Goal: Register for event/course

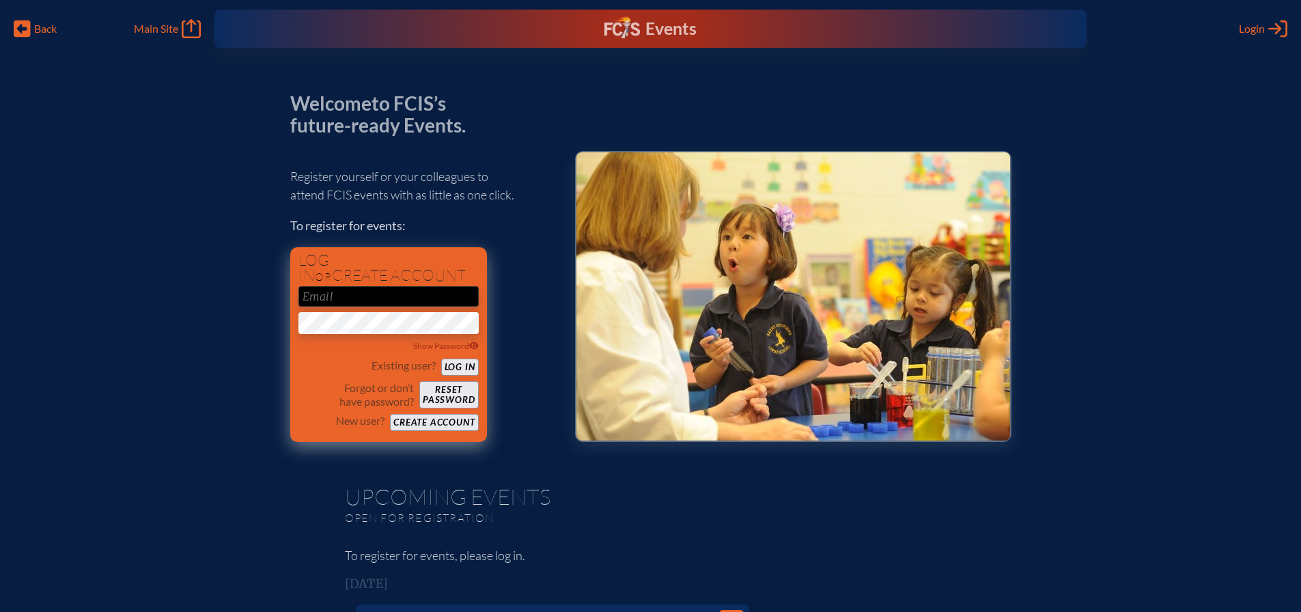
click at [383, 289] on input "email" at bounding box center [388, 296] width 180 height 20
type input "[EMAIL_ADDRESS][DOMAIN_NAME]"
click at [441, 359] on button "Log in" at bounding box center [460, 367] width 38 height 17
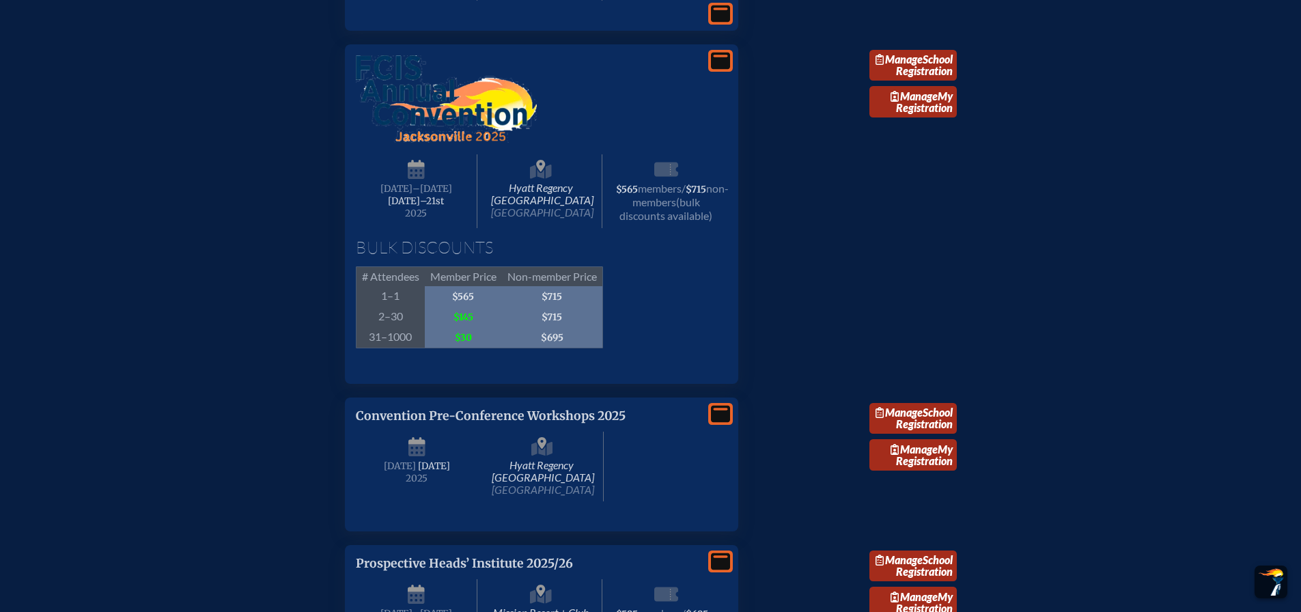
scroll to position [1503, 0]
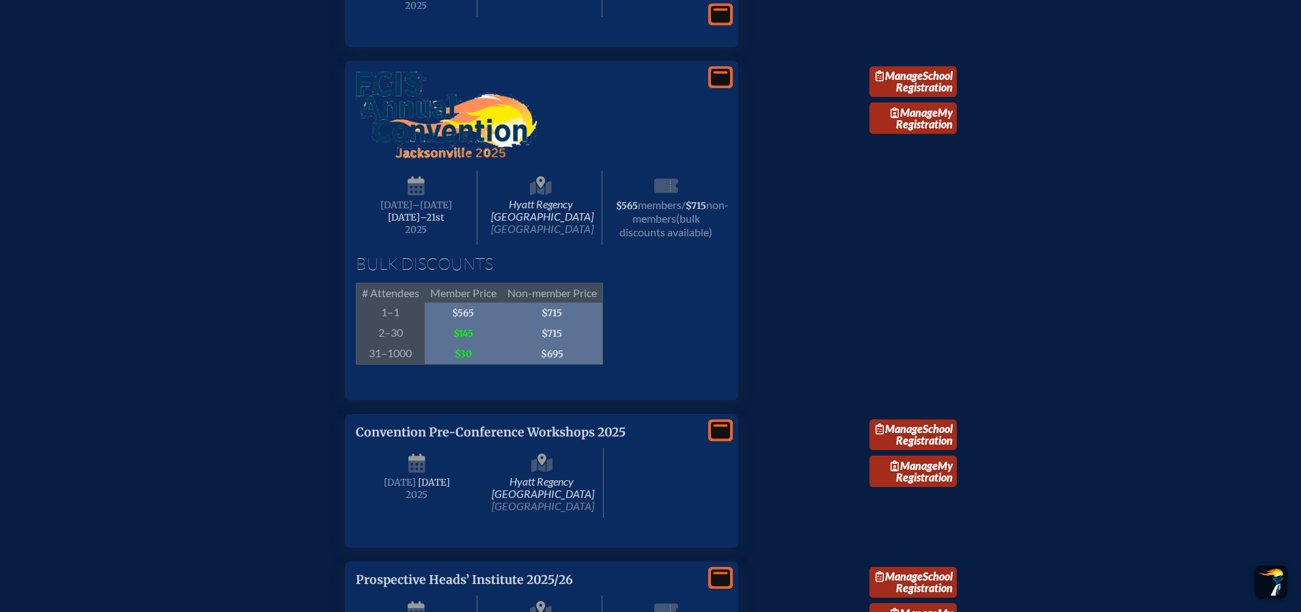
click at [437, 159] on img at bounding box center [446, 115] width 181 height 87
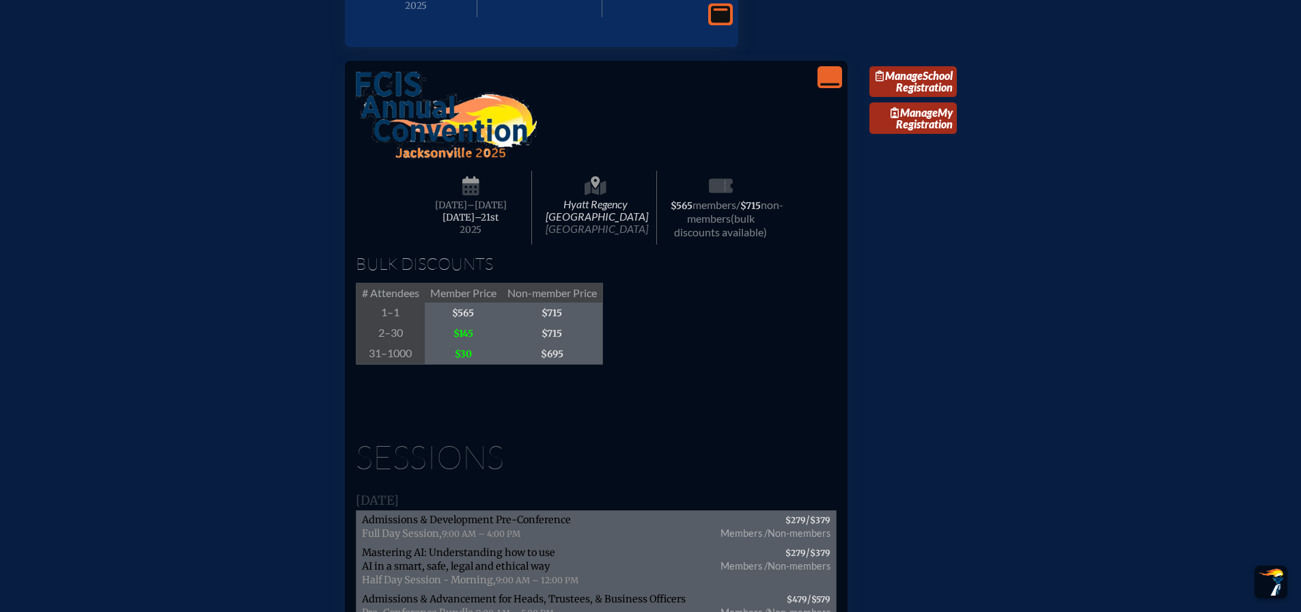
click at [473, 159] on img at bounding box center [446, 115] width 181 height 87
click at [491, 211] on span "–[DATE]" at bounding box center [487, 205] width 40 height 12
click at [714, 225] on span "non-members" at bounding box center [735, 211] width 96 height 27
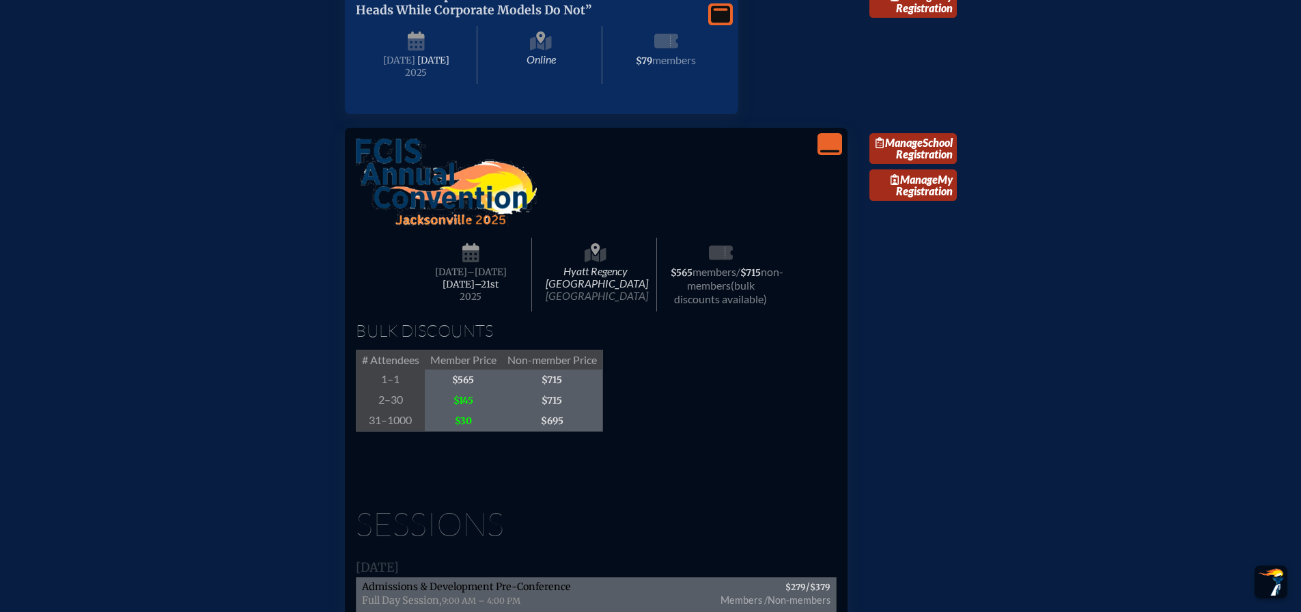
scroll to position [1434, 0]
click at [923, 166] on link "Manage School Registration" at bounding box center [912, 150] width 87 height 31
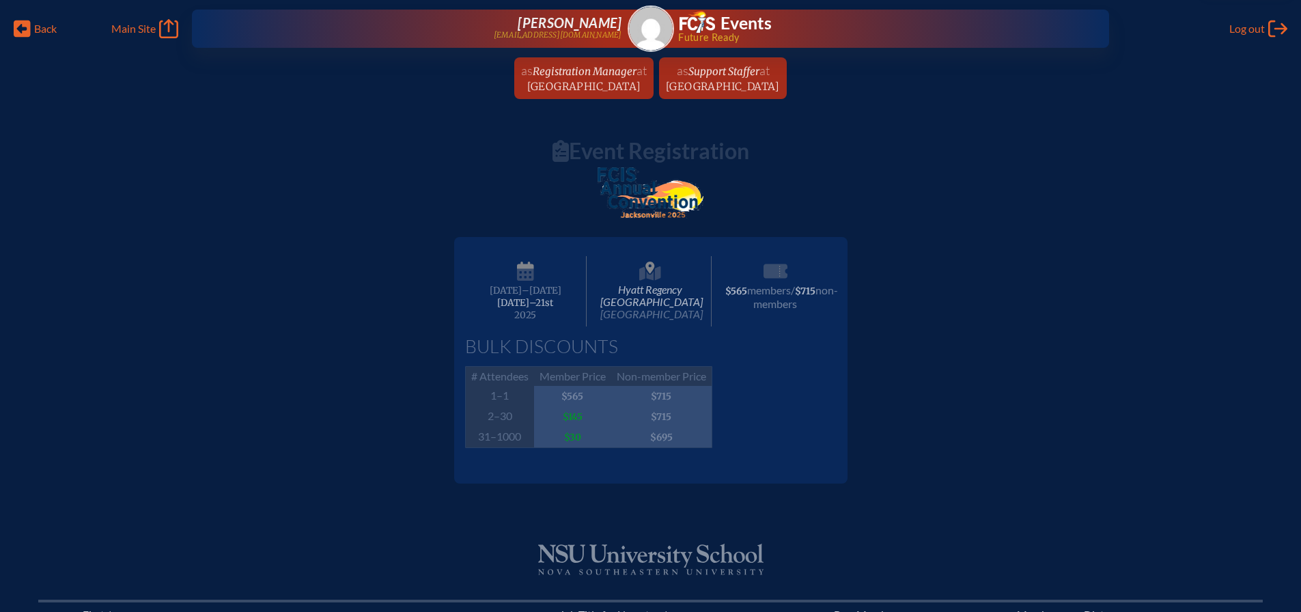
click at [696, 196] on img at bounding box center [651, 192] width 107 height 51
click at [696, 195] on img at bounding box center [651, 192] width 107 height 51
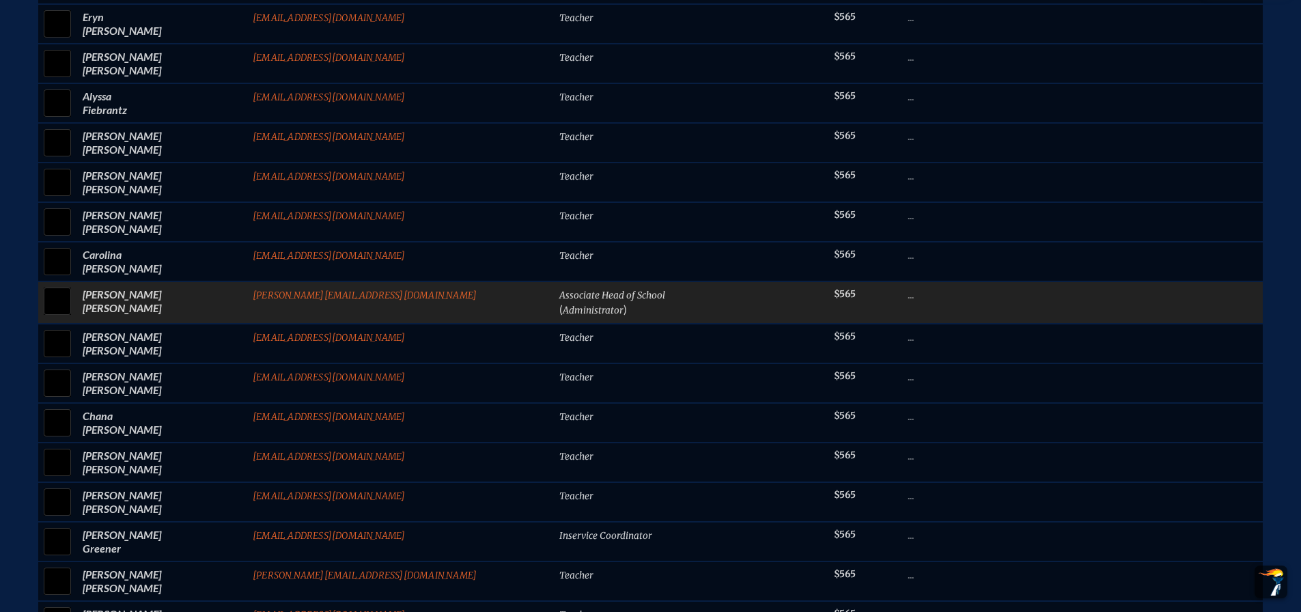
click at [74, 309] on input "checkbox" at bounding box center [57, 301] width 34 height 34
checkbox input "true"
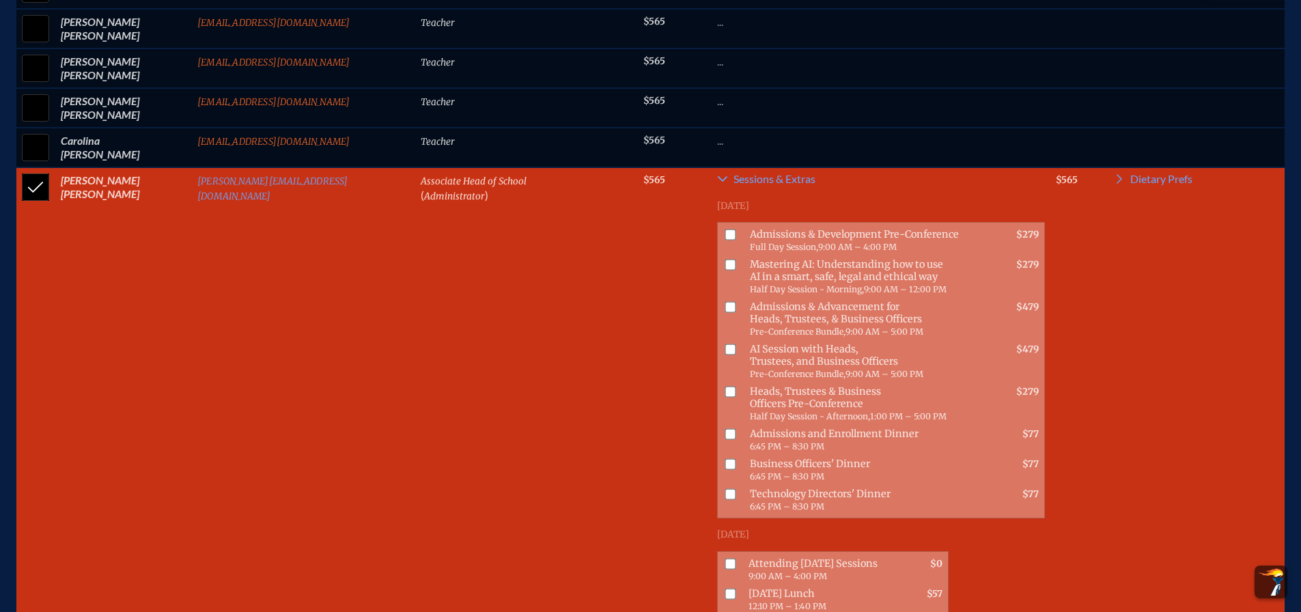
scroll to position [3142, 0]
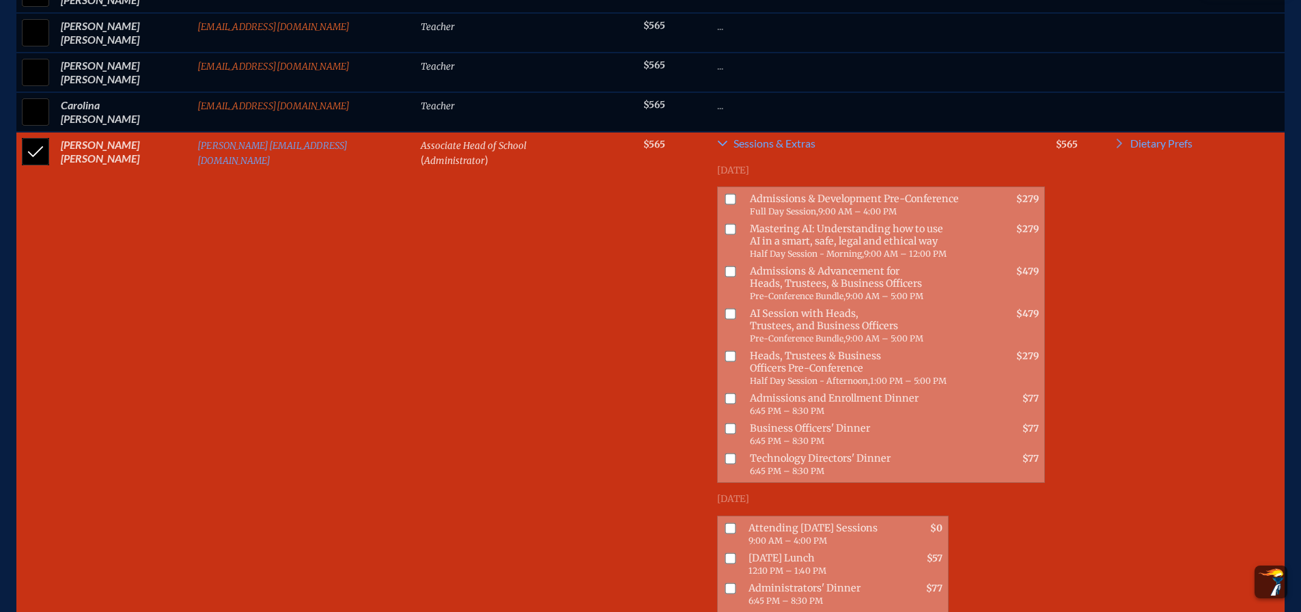
click at [718, 419] on span at bounding box center [728, 434] width 21 height 30
click at [725, 320] on input "checkbox" at bounding box center [730, 314] width 11 height 11
checkbox input "true"
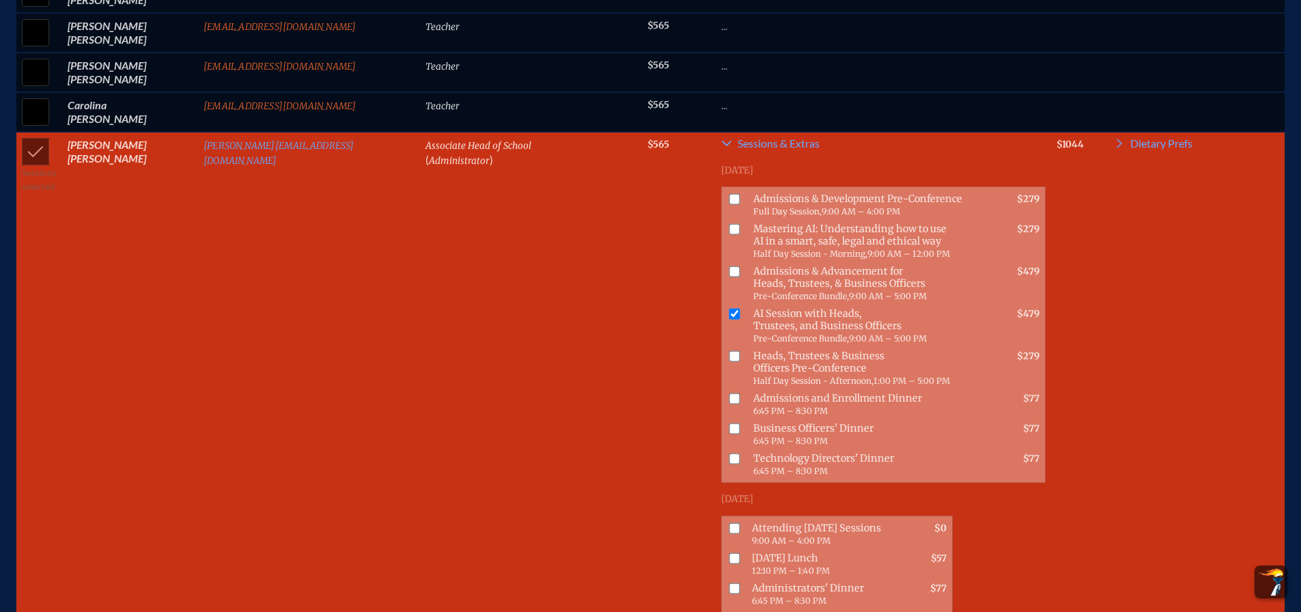
click at [729, 423] on input "checkbox" at bounding box center [734, 428] width 11 height 11
checkbox input "true"
click at [729, 277] on input "checkbox" at bounding box center [734, 271] width 11 height 11
checkbox input "true"
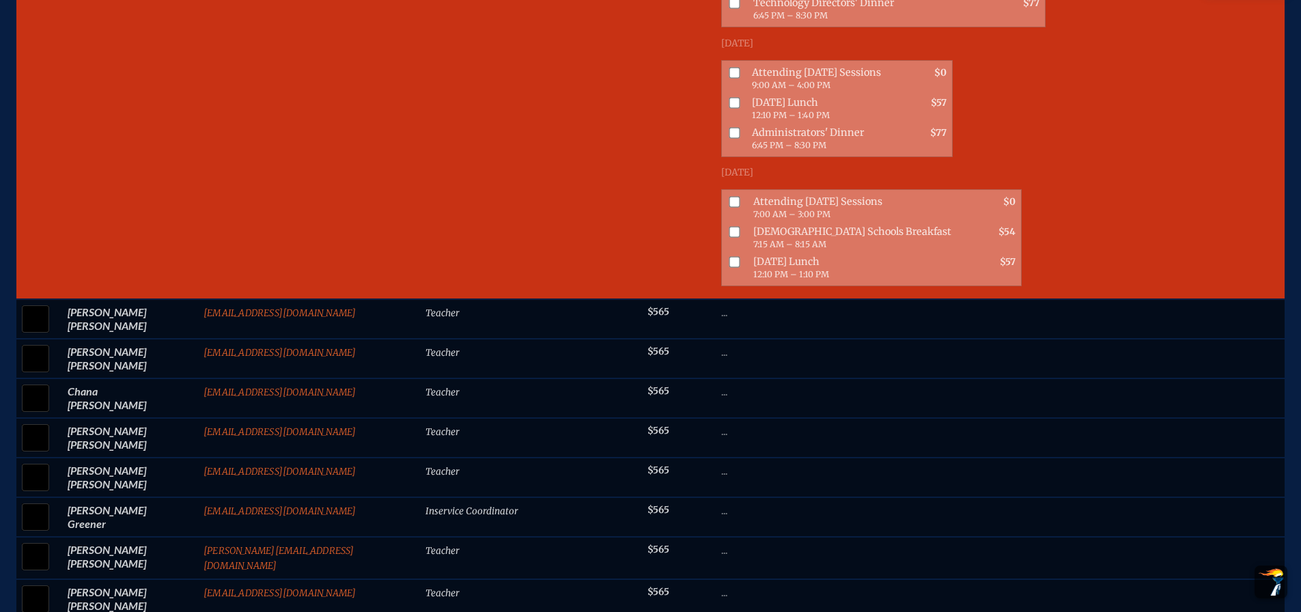
scroll to position [3415, 0]
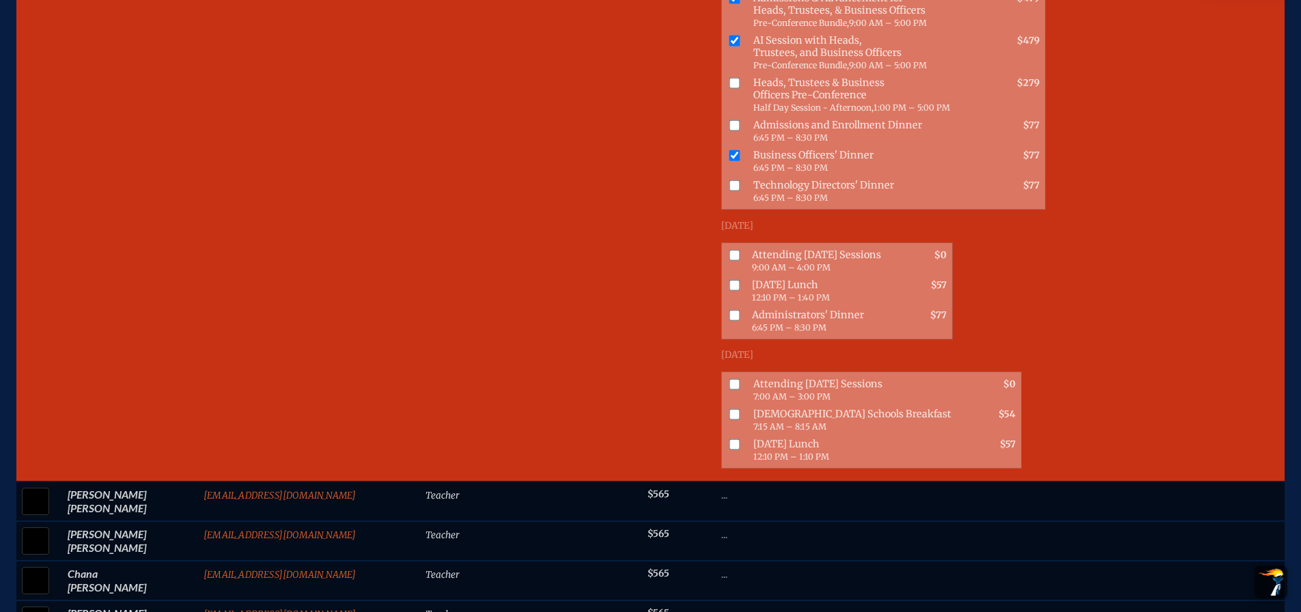
drag, startPoint x: 661, startPoint y: 376, endPoint x: 658, endPoint y: 389, distance: 13.4
click at [729, 378] on input "checkbox" at bounding box center [734, 383] width 11 height 11
checkbox input "true"
click at [729, 408] on input "checkbox" at bounding box center [734, 413] width 11 height 11
checkbox input "true"
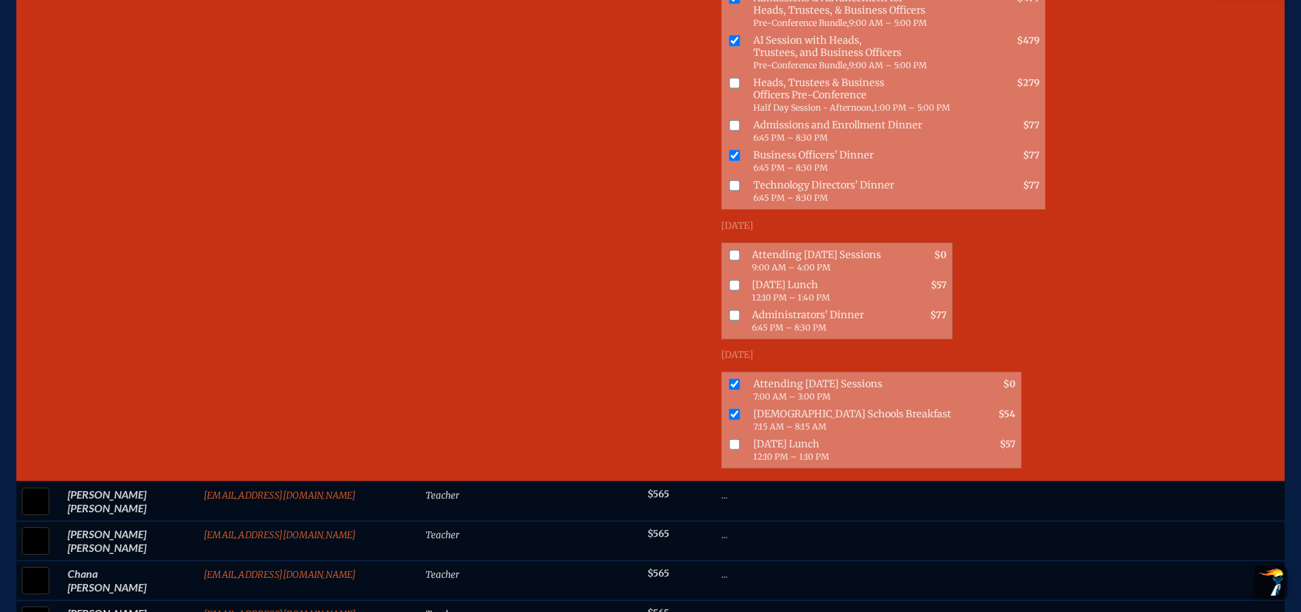
click at [729, 438] on input "checkbox" at bounding box center [734, 443] width 11 height 11
checkbox input "true"
click at [729, 408] on input "checkbox" at bounding box center [734, 413] width 11 height 11
checkbox input "false"
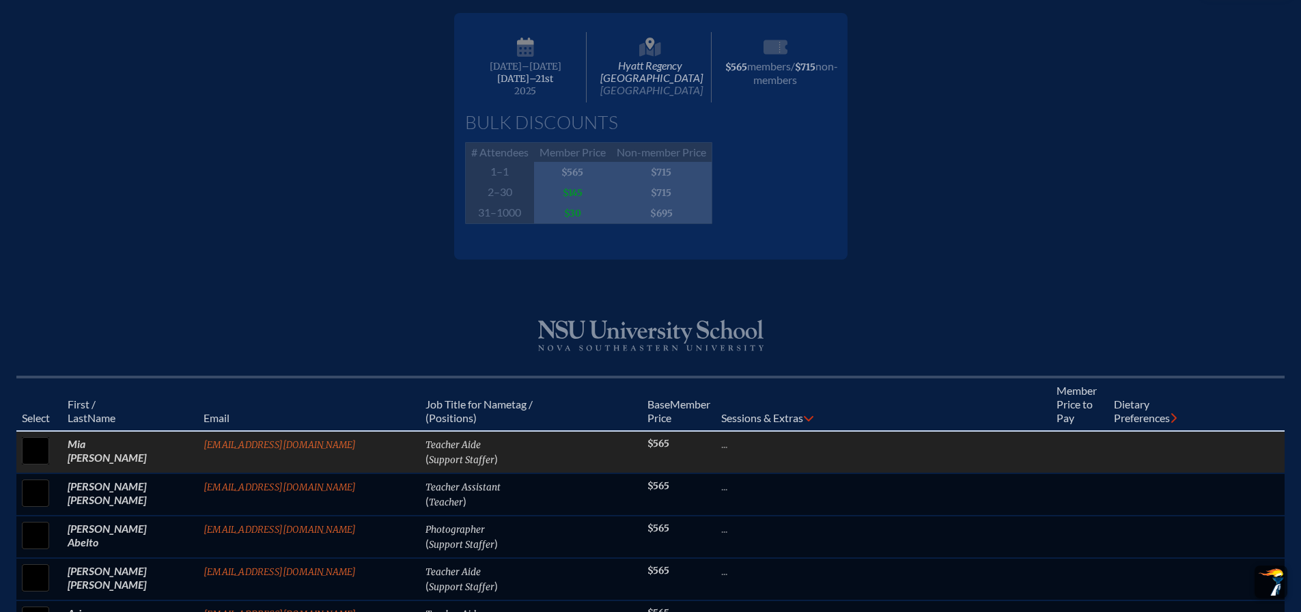
scroll to position [23, 0]
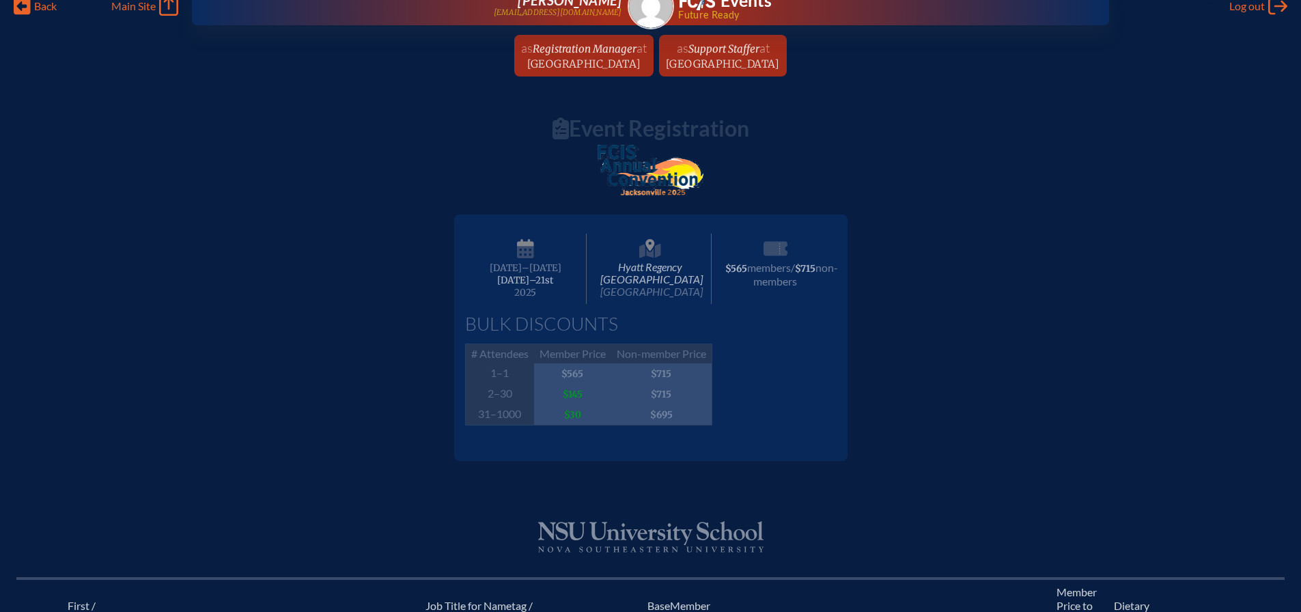
click at [397, 155] on p at bounding box center [650, 174] width 721 height 59
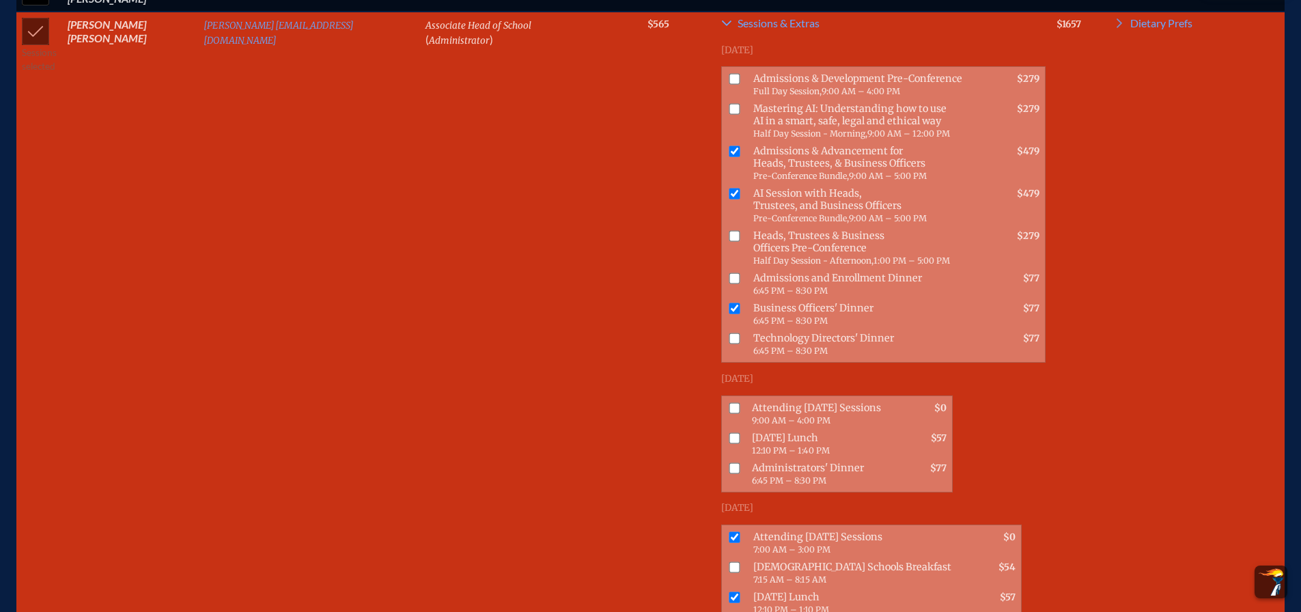
scroll to position [3005, 0]
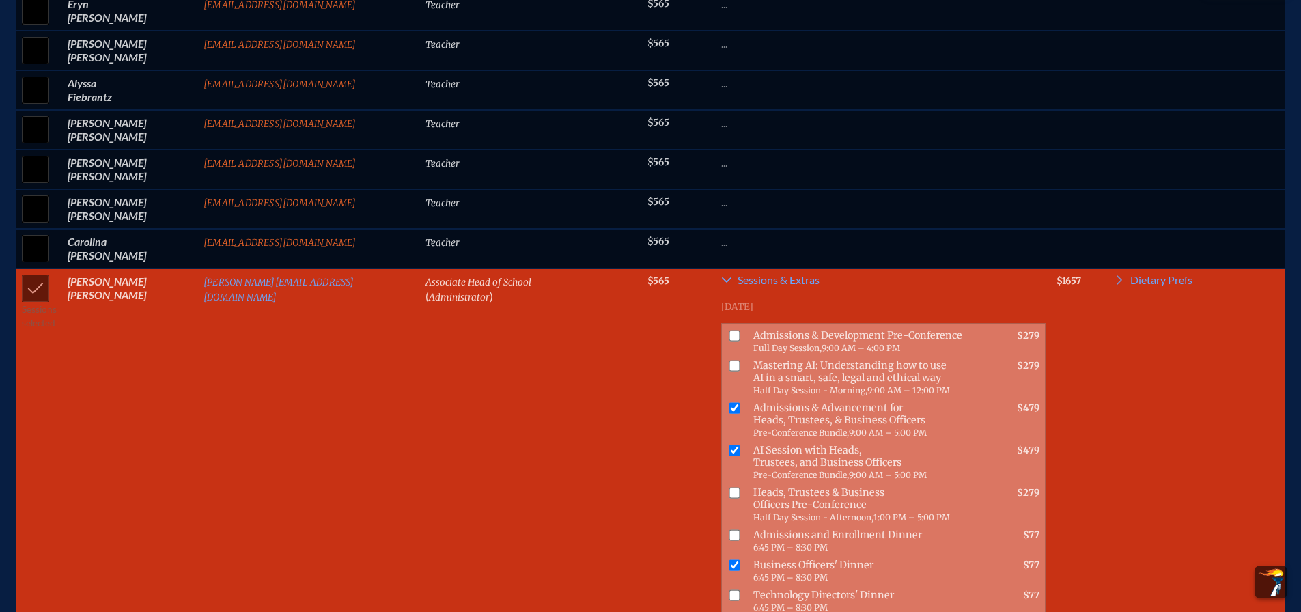
click at [29, 311] on td "Sessions selected" at bounding box center [39, 579] width 46 height 623
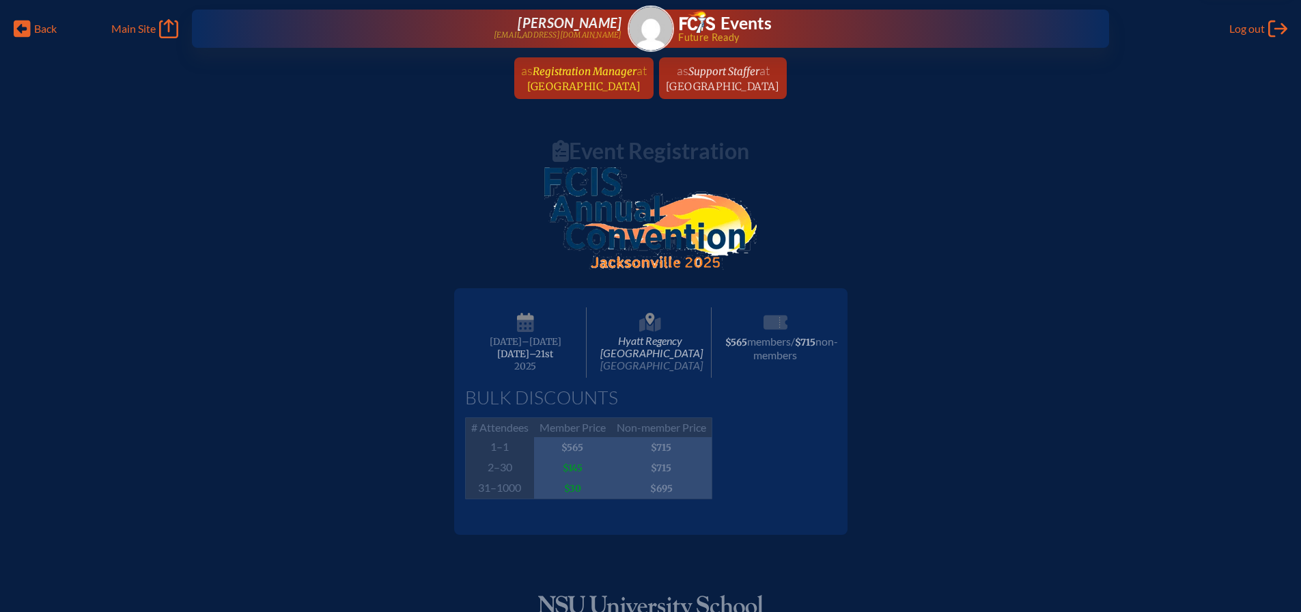
click at [571, 66] on span "Registration Manager" at bounding box center [585, 71] width 104 height 13
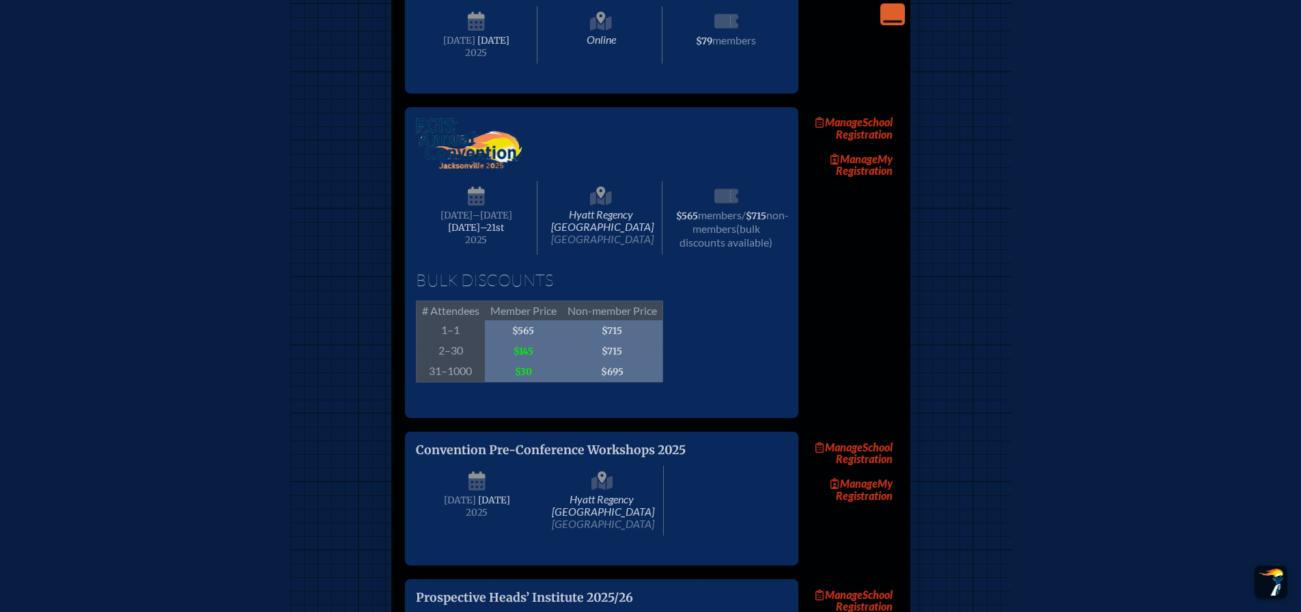
scroll to position [1229, 0]
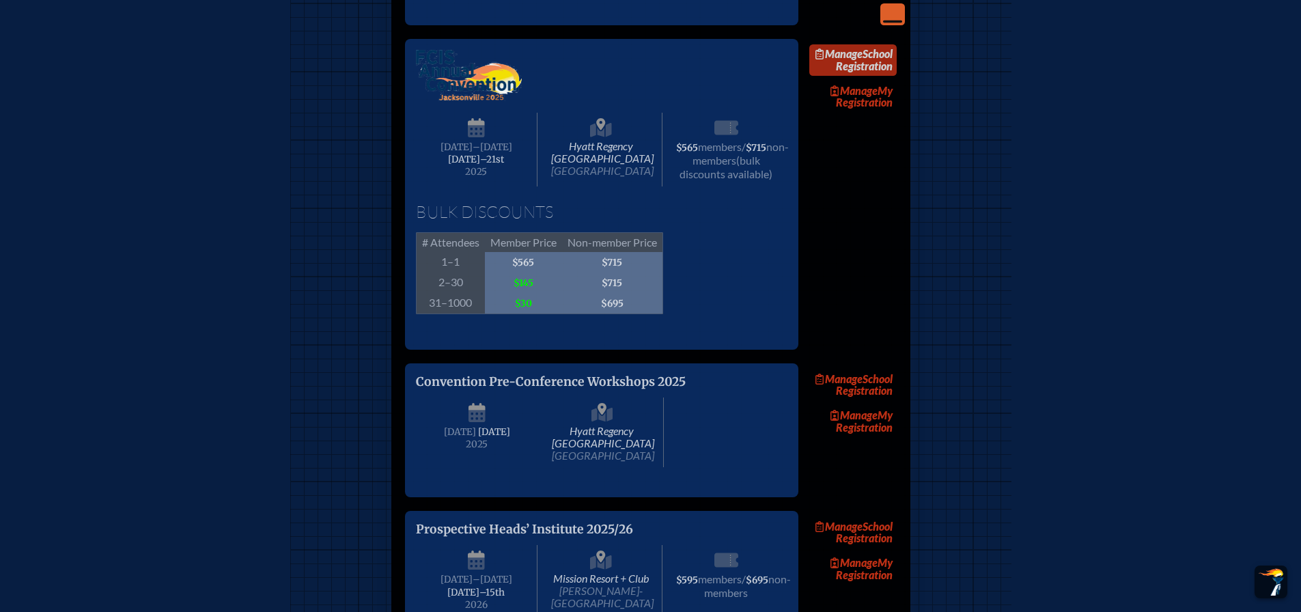
click at [858, 76] on link "Manage School Registration" at bounding box center [852, 59] width 87 height 31
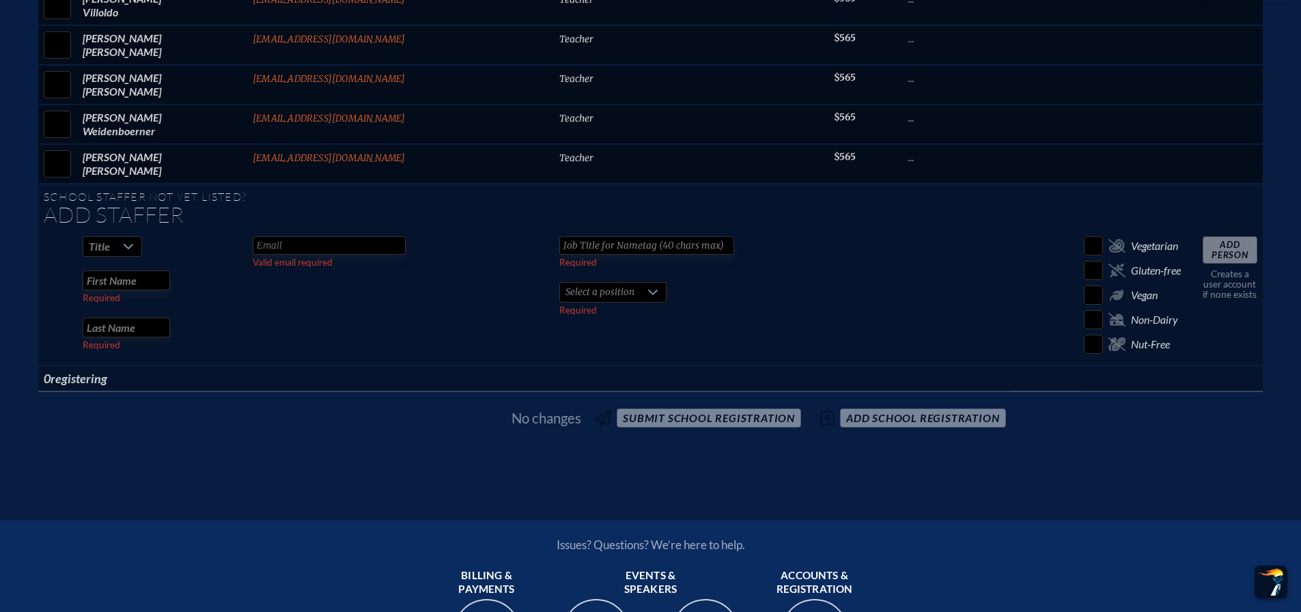
scroll to position [7305, 0]
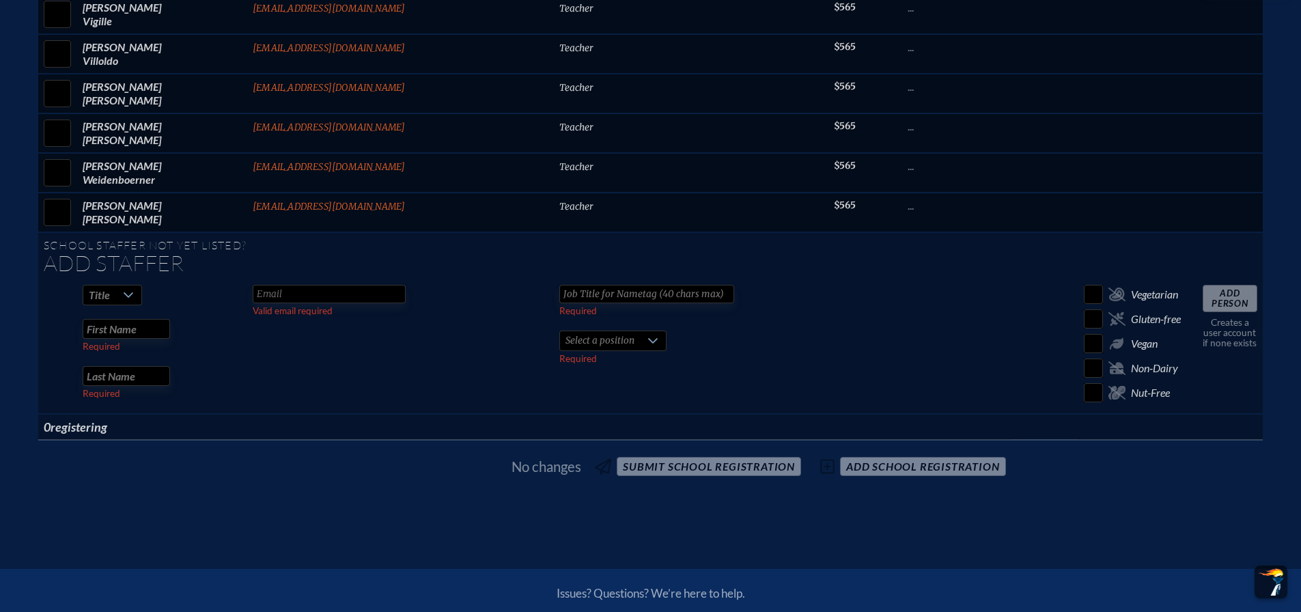
click at [134, 301] on icon at bounding box center [128, 295] width 11 height 11
click at [218, 370] on li "Dr" at bounding box center [211, 370] width 59 height 19
click at [170, 339] on input "text" at bounding box center [126, 329] width 87 height 20
type input "[PERSON_NAME]"
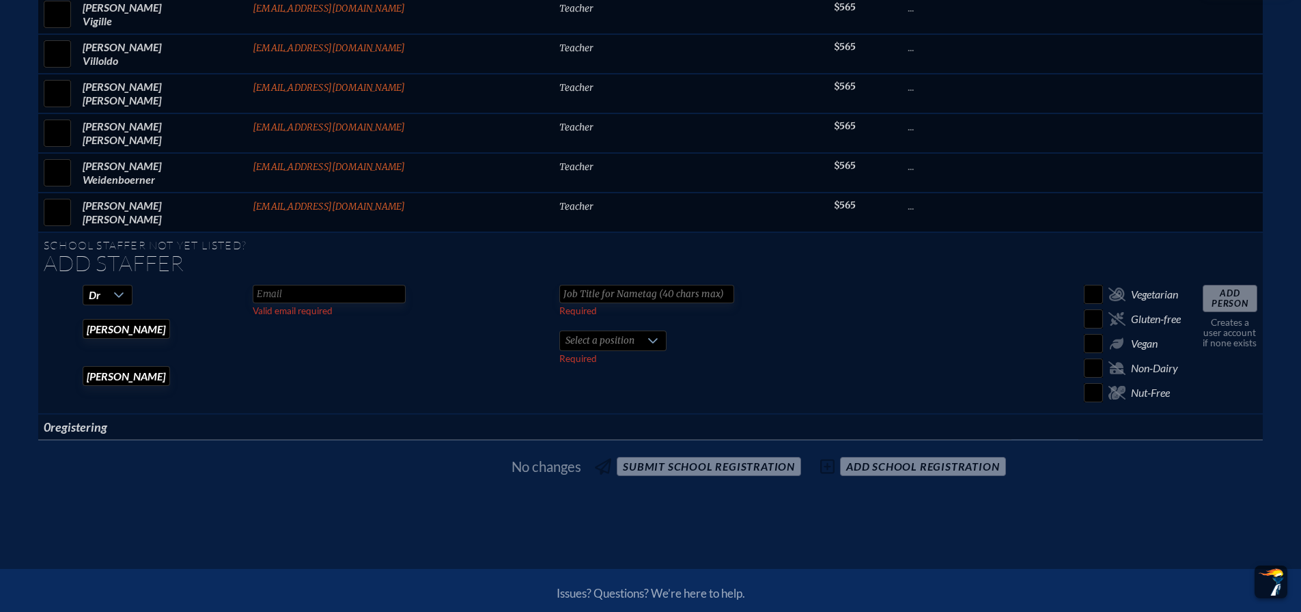
click at [395, 303] on input "text" at bounding box center [329, 294] width 153 height 18
paste input "[EMAIL_ADDRESS][DOMAIN_NAME]"
type input "[EMAIL_ADDRESS][DOMAIN_NAME]"
drag, startPoint x: 533, startPoint y: 310, endPoint x: 523, endPoint y: 302, distance: 13.1
click at [559, 303] on input "text" at bounding box center [646, 294] width 175 height 18
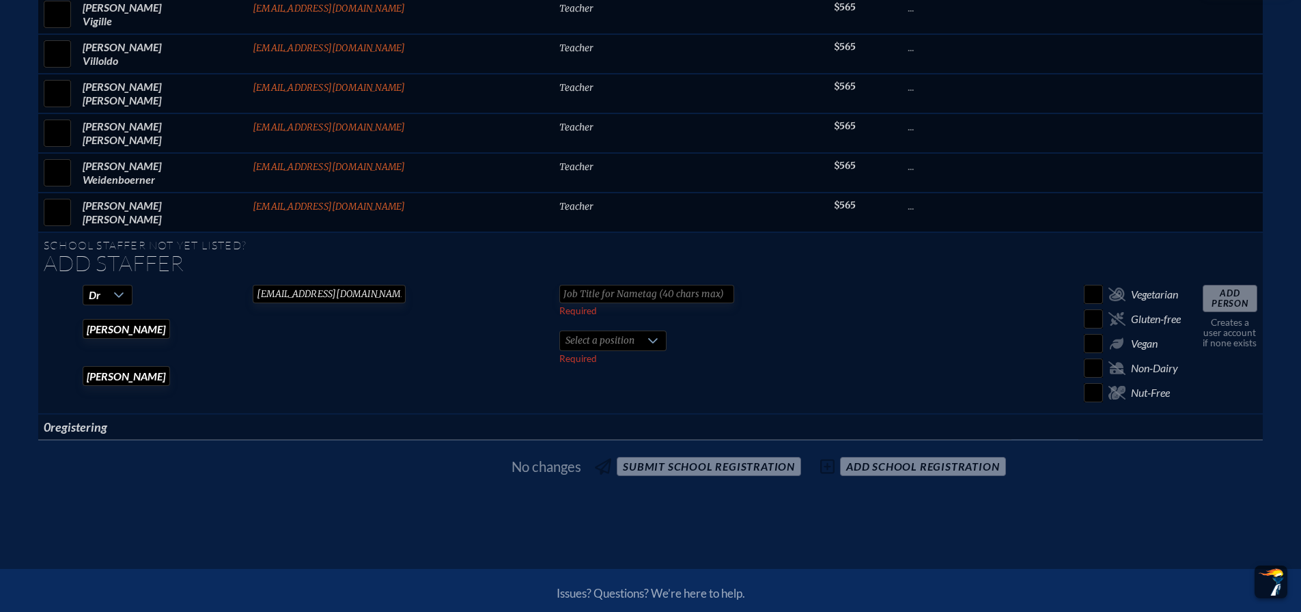
type input "F"
paste input "Instructional Technology"
type input "Director of Instructional Technology"
click at [560, 350] on span "Select a position" at bounding box center [600, 340] width 80 height 19
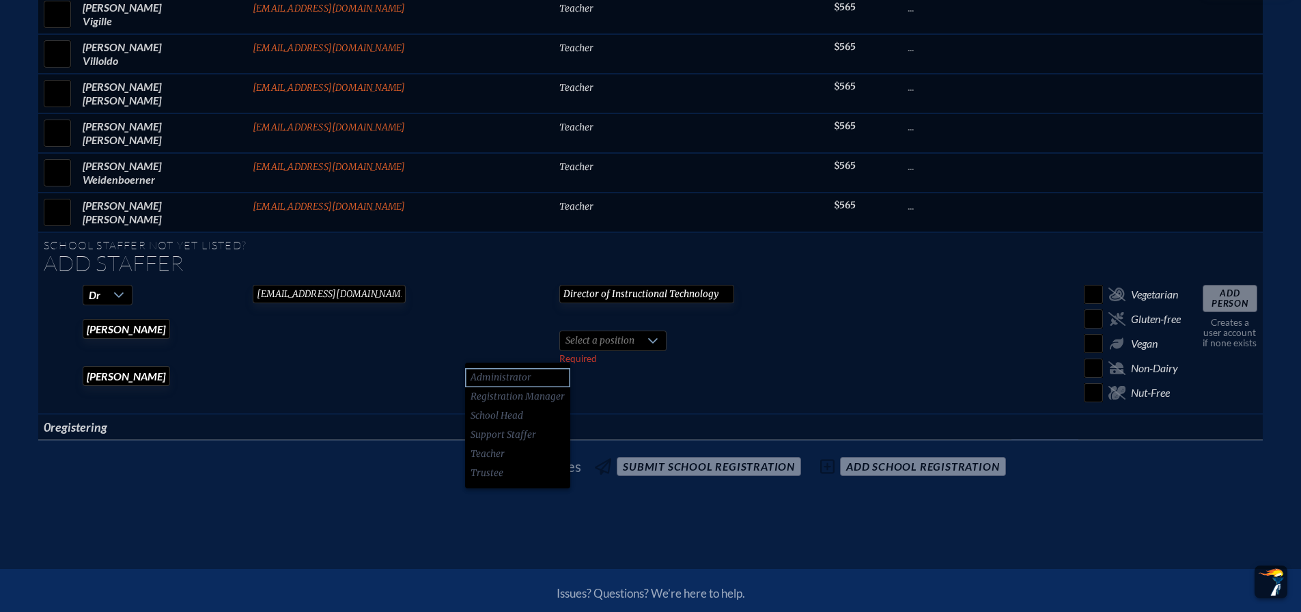
click at [520, 380] on span "Administrator" at bounding box center [501, 378] width 61 height 14
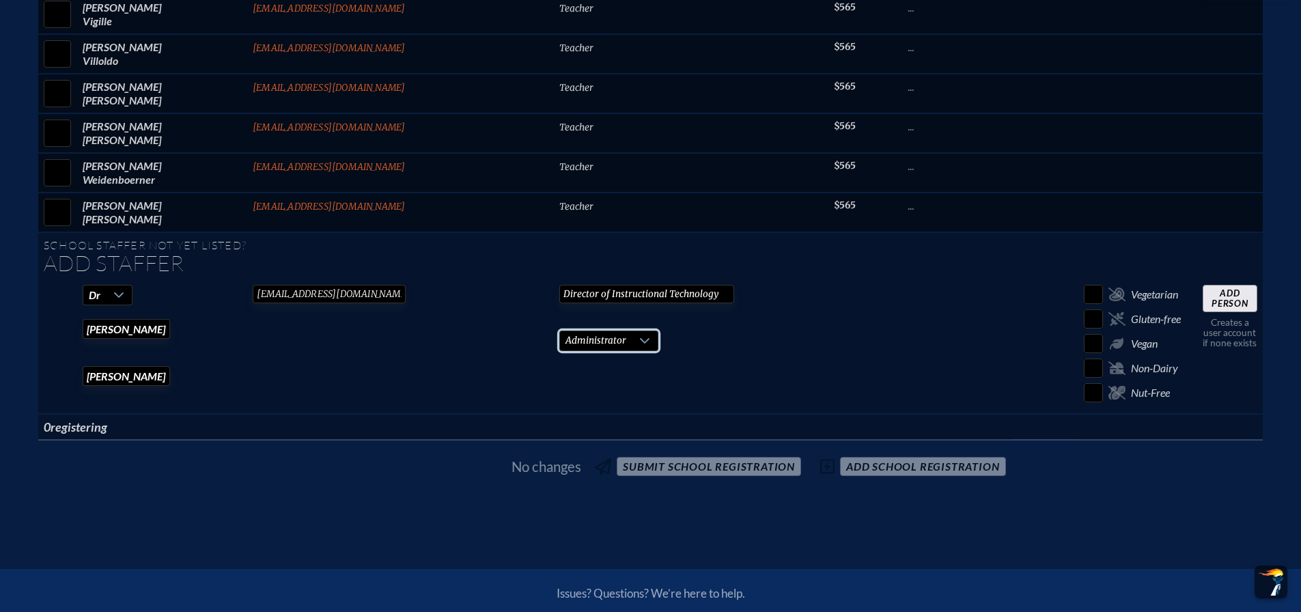
click at [1203, 302] on input "Add Person" at bounding box center [1230, 298] width 55 height 27
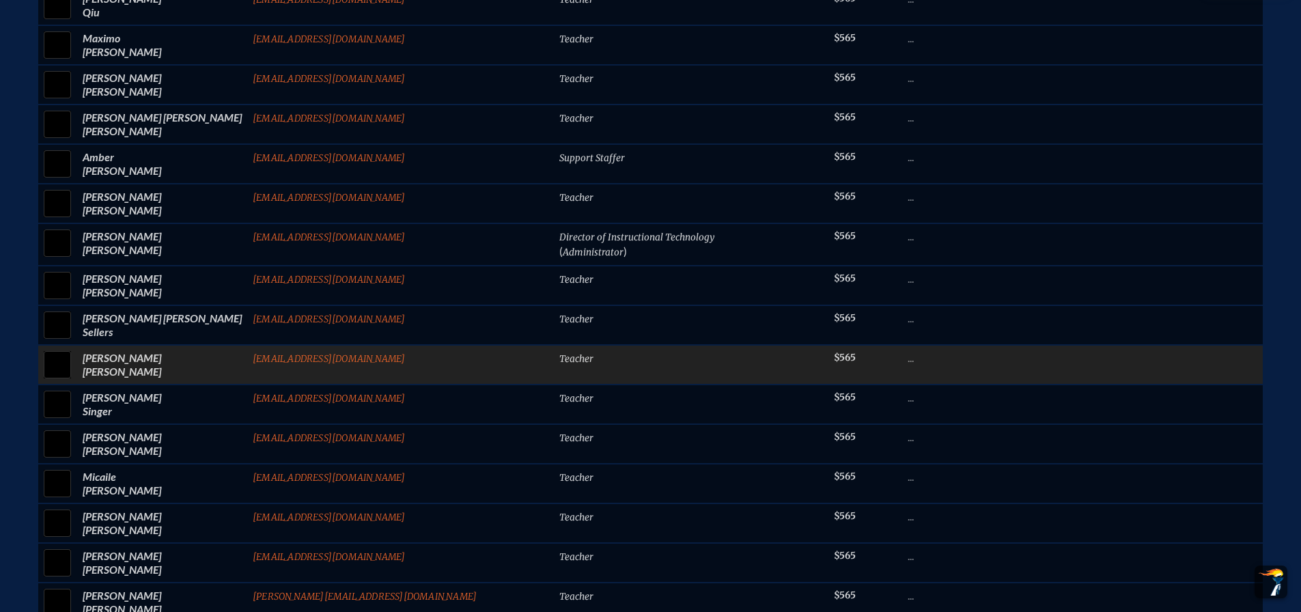
scroll to position [6283, 0]
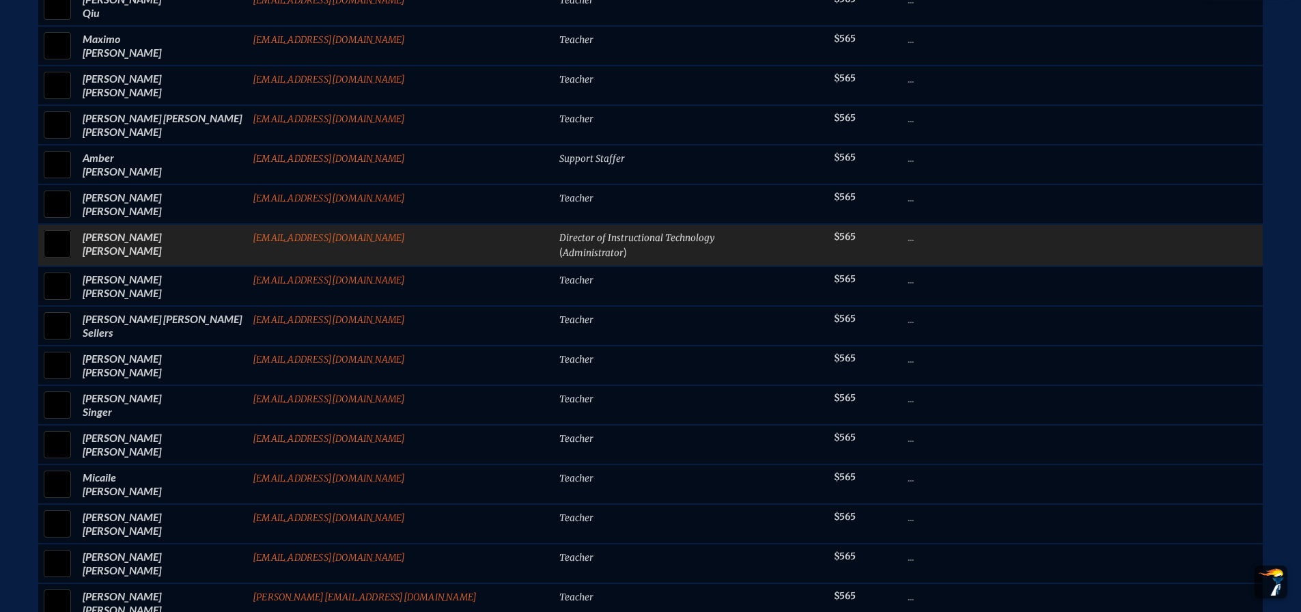
click at [74, 260] on input "checkbox" at bounding box center [57, 244] width 34 height 34
checkbox input "true"
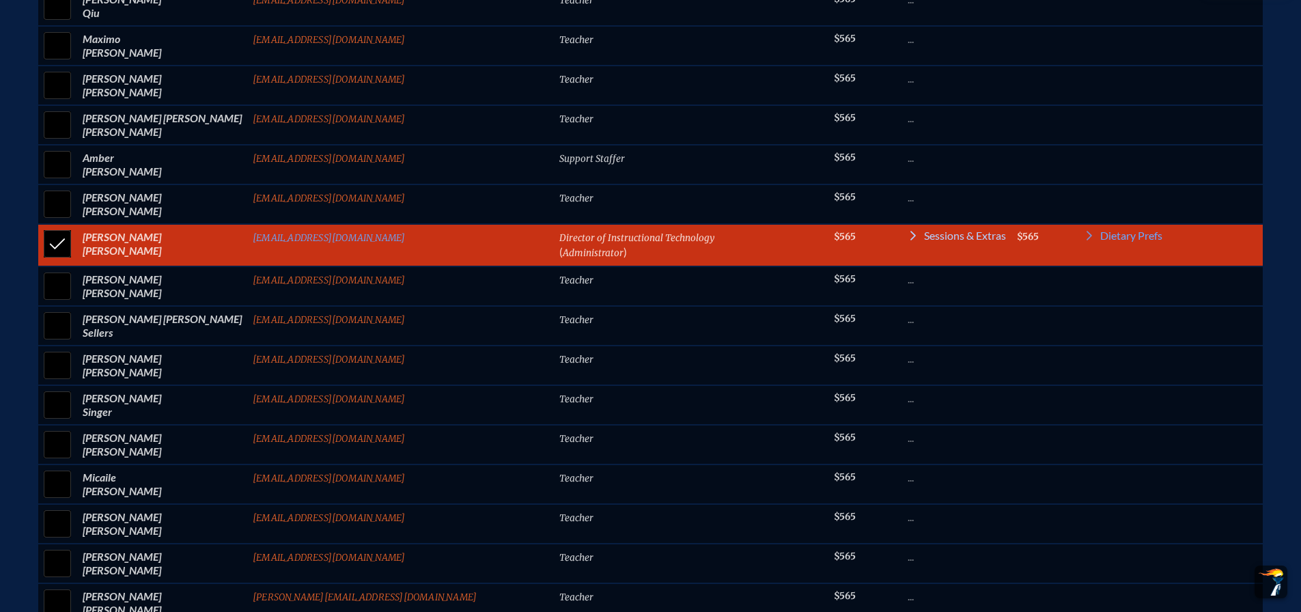
click at [924, 241] on span "Sessions & Extras" at bounding box center [965, 235] width 82 height 11
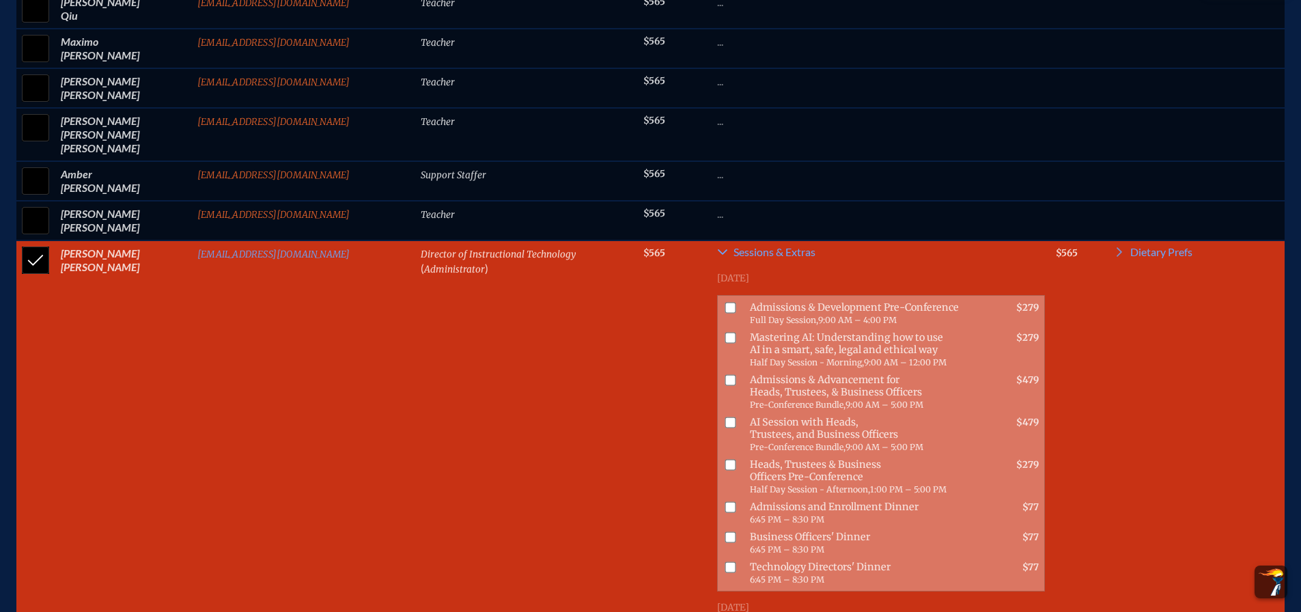
click at [725, 335] on input "checkbox" at bounding box center [730, 337] width 11 height 11
checkbox input "true"
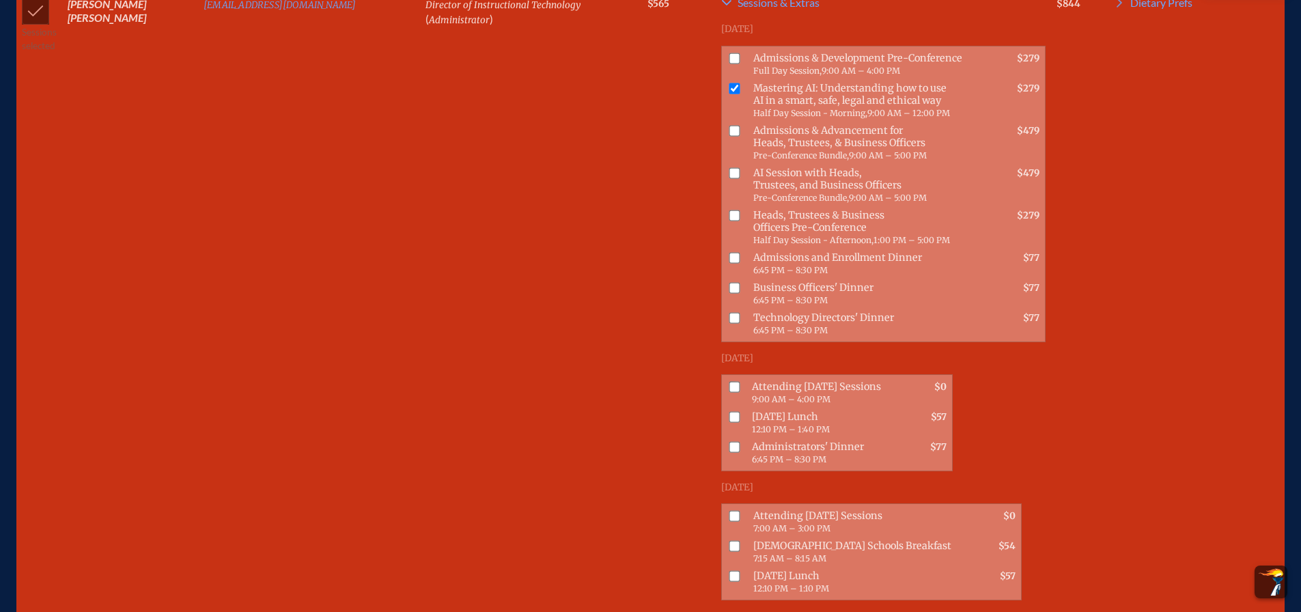
scroll to position [6587, 0]
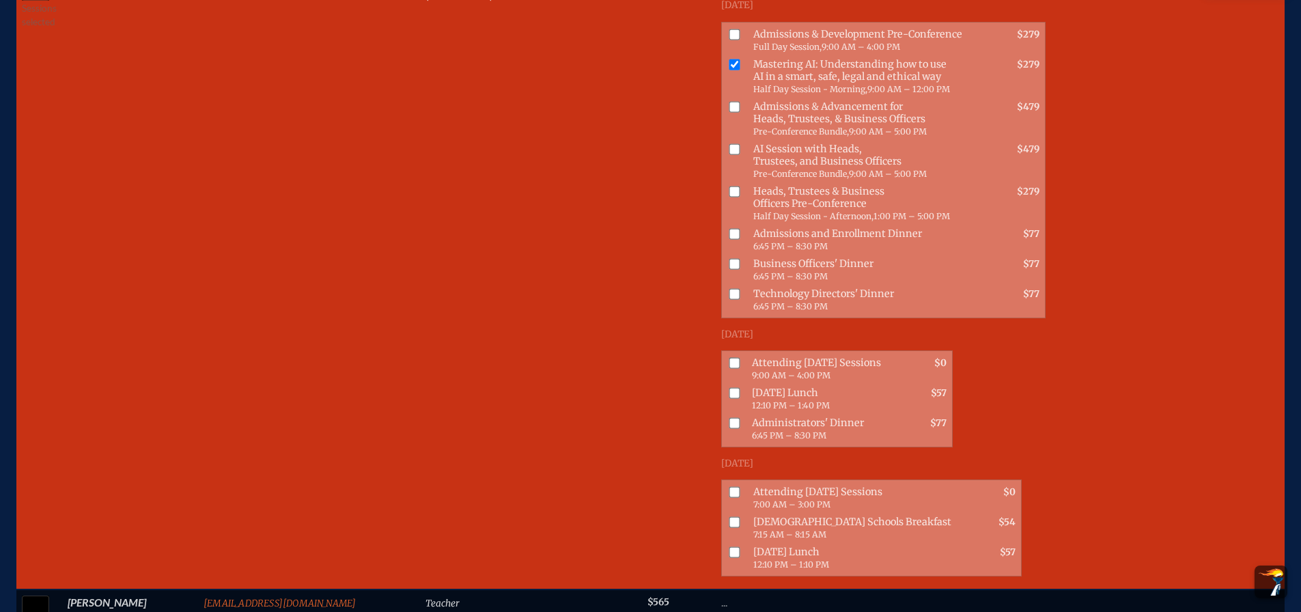
click at [729, 358] on input "checkbox" at bounding box center [734, 363] width 11 height 11
checkbox input "true"
click at [729, 388] on input "checkbox" at bounding box center [734, 393] width 11 height 11
checkbox input "true"
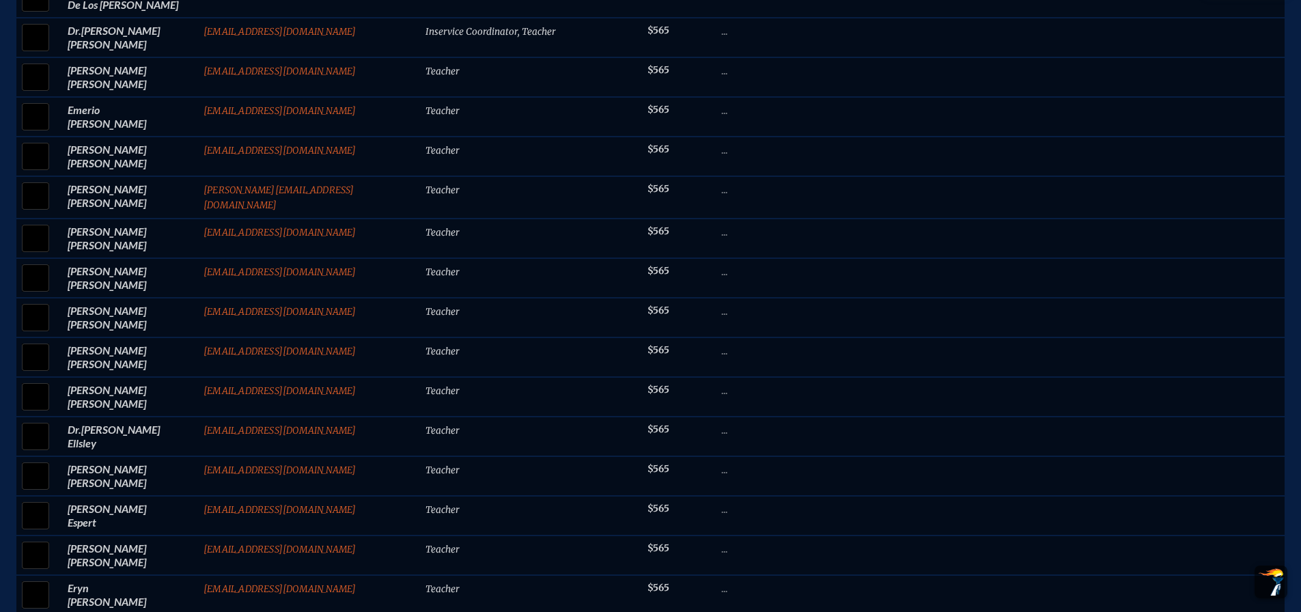
scroll to position [2899, 0]
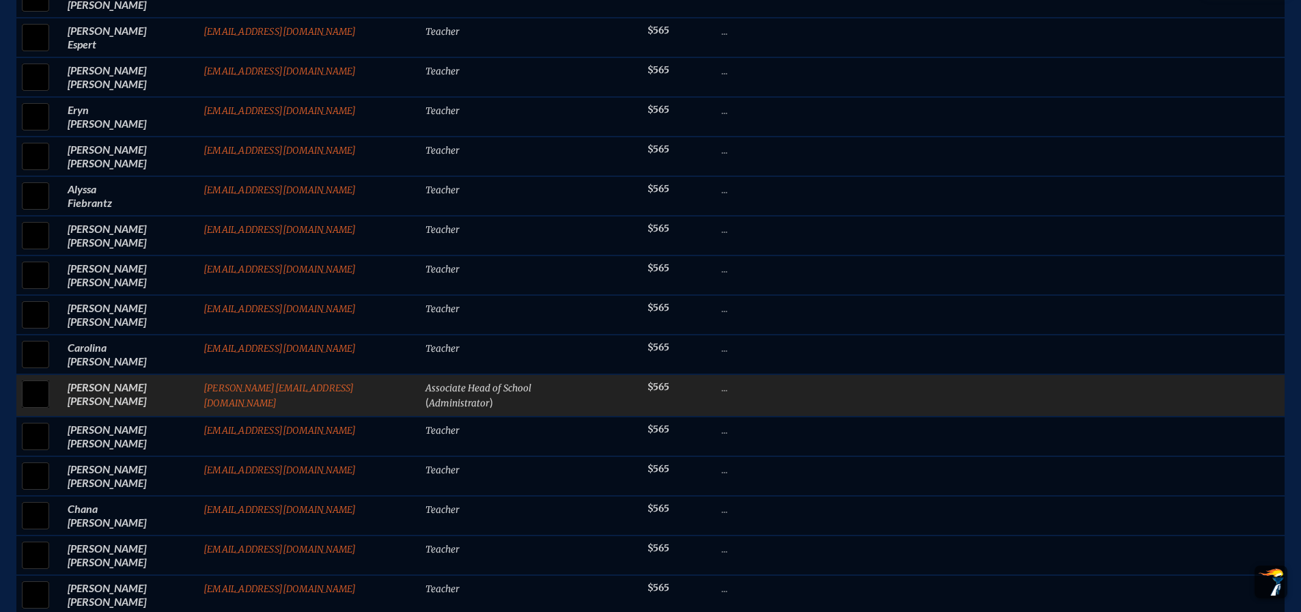
click at [30, 408] on input "checkbox" at bounding box center [35, 394] width 34 height 34
checkbox input "true"
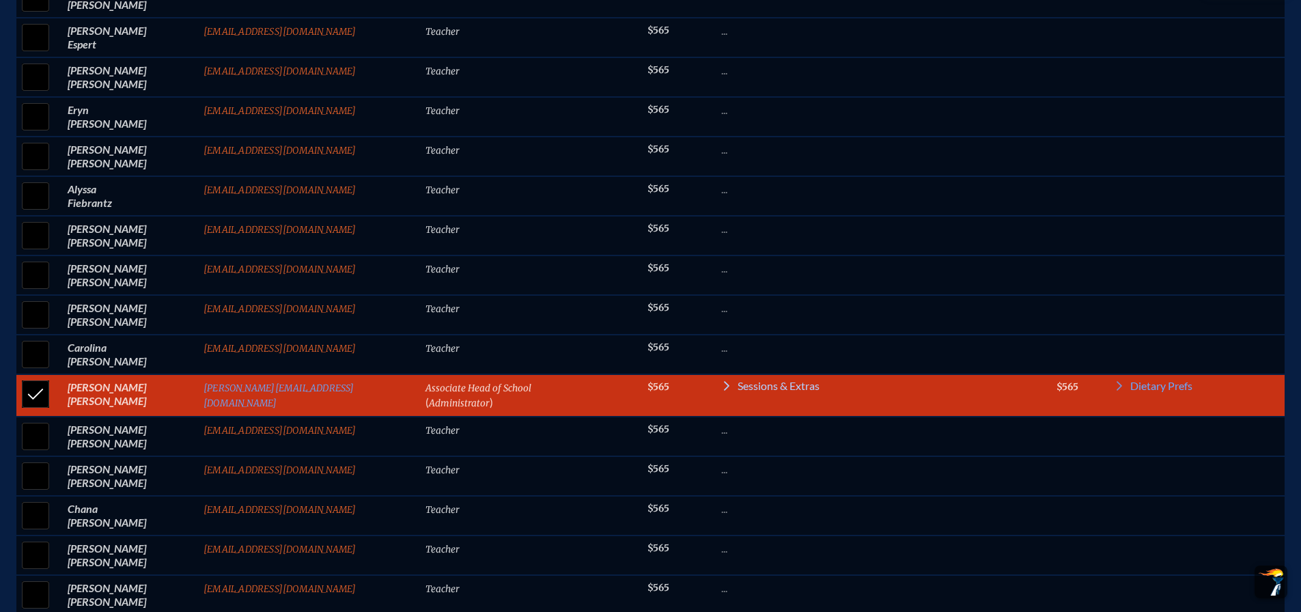
click at [738, 391] on span "Sessions & Extras" at bounding box center [779, 385] width 82 height 11
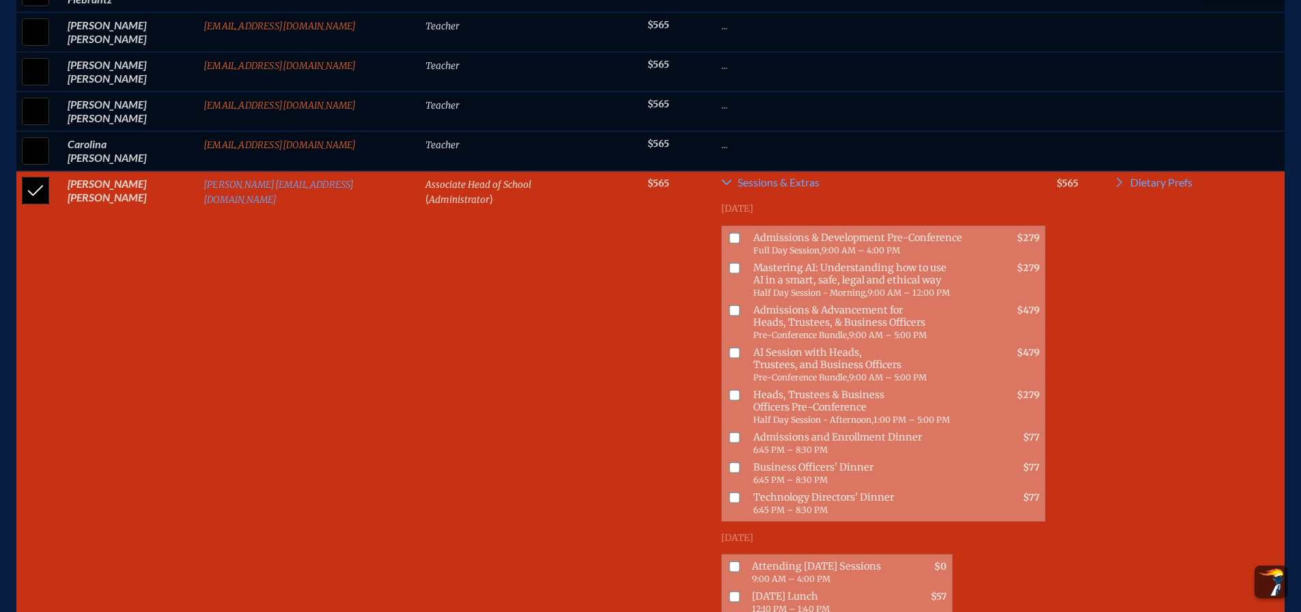
scroll to position [3103, 0]
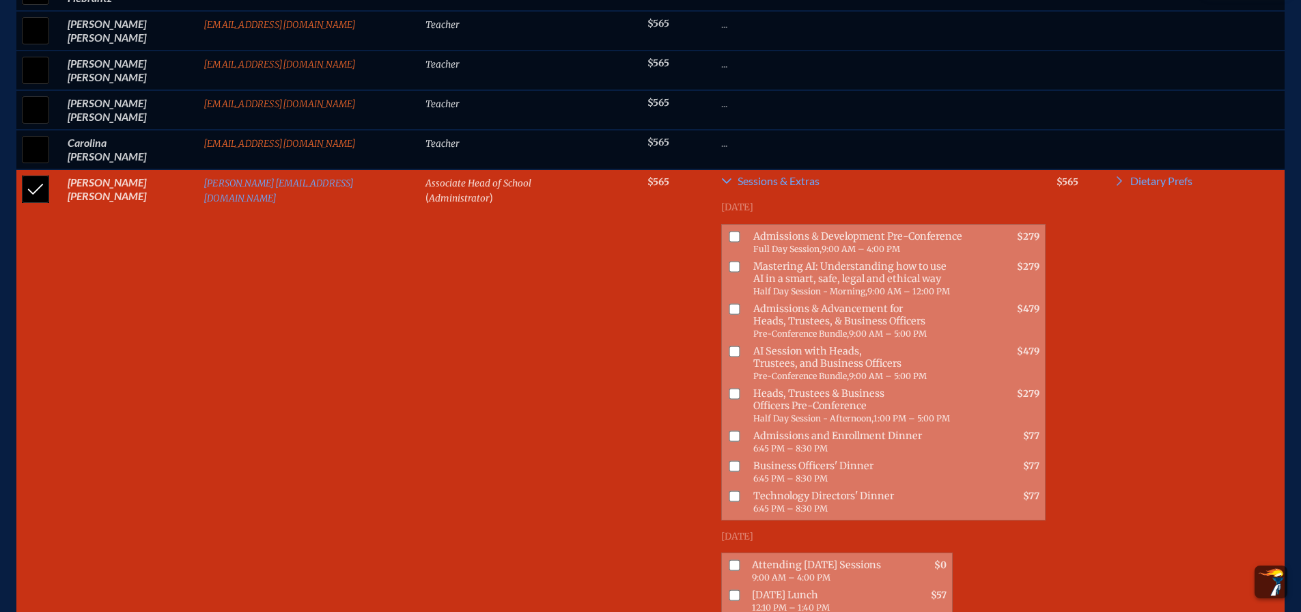
click at [729, 272] on input "checkbox" at bounding box center [734, 266] width 11 height 11
checkbox input "true"
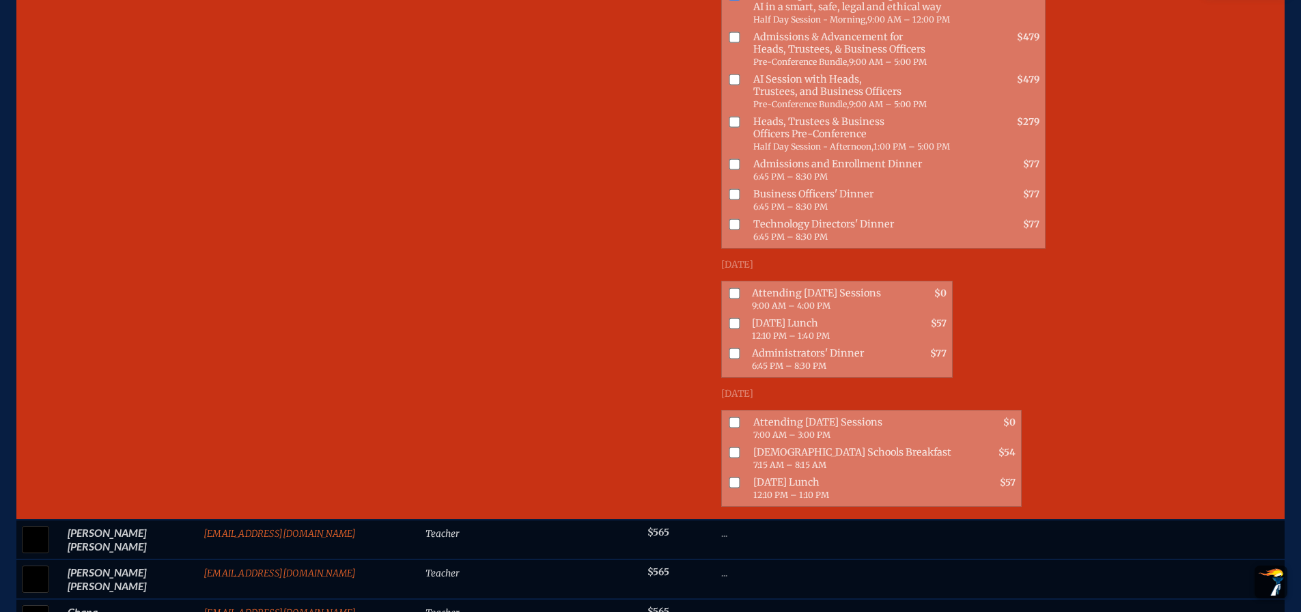
scroll to position [3377, 0]
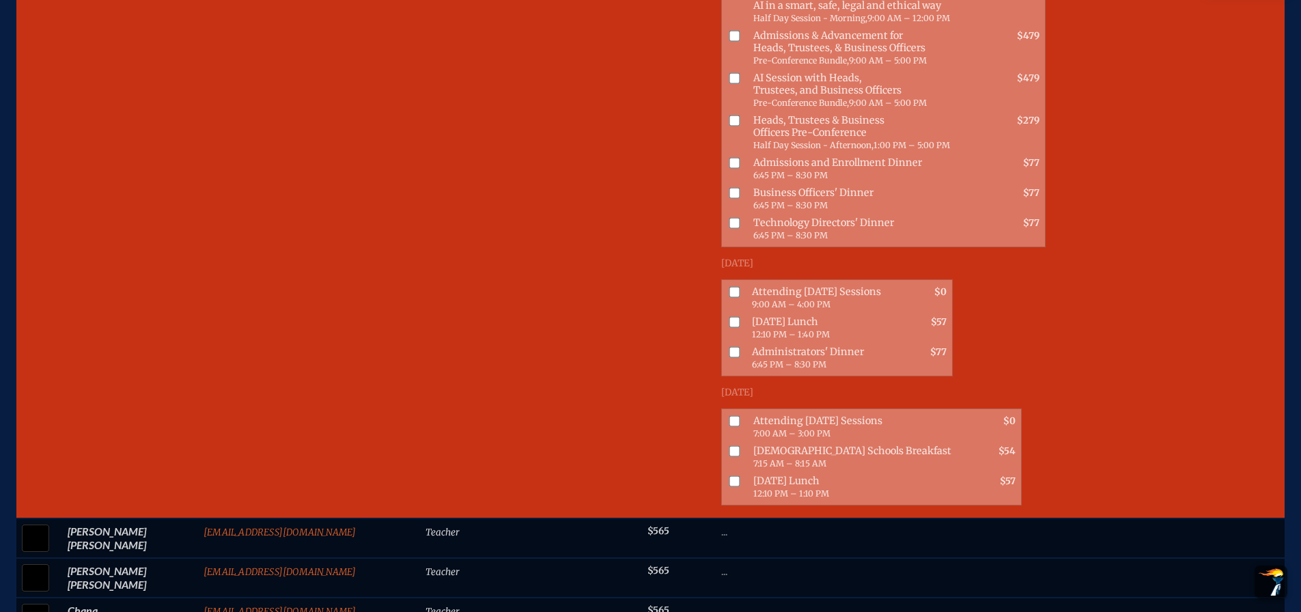
click at [729, 287] on input "checkbox" at bounding box center [734, 292] width 11 height 11
checkbox input "true"
click at [729, 317] on input "checkbox" at bounding box center [734, 322] width 11 height 11
checkbox input "true"
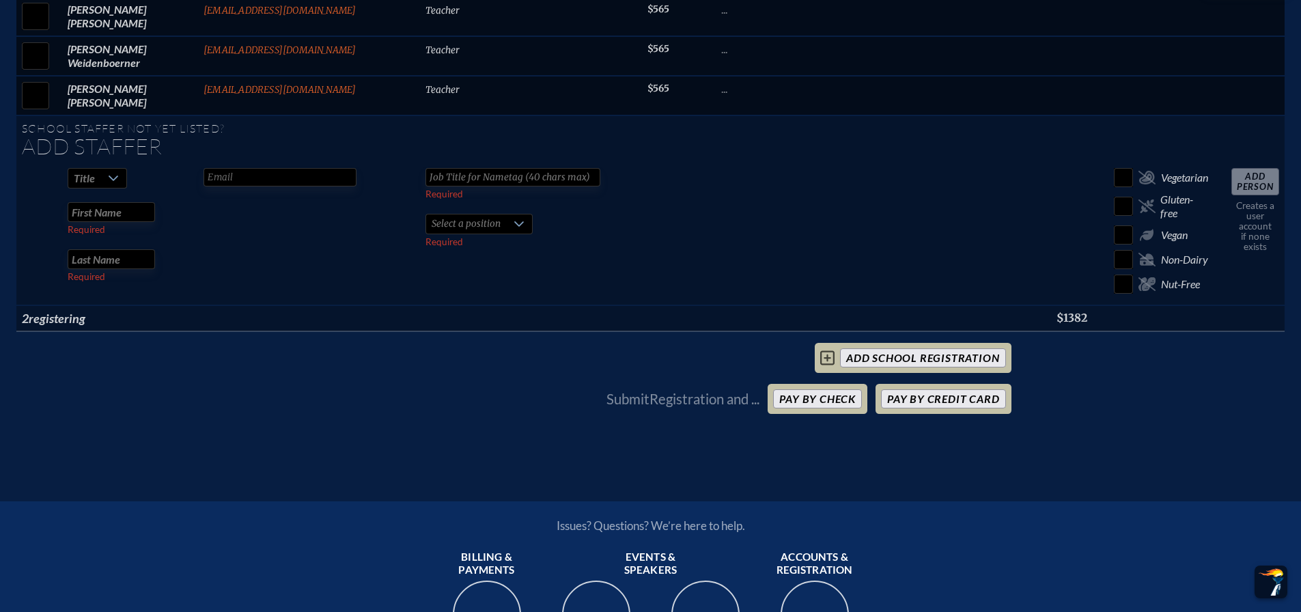
scroll to position [8679, 0]
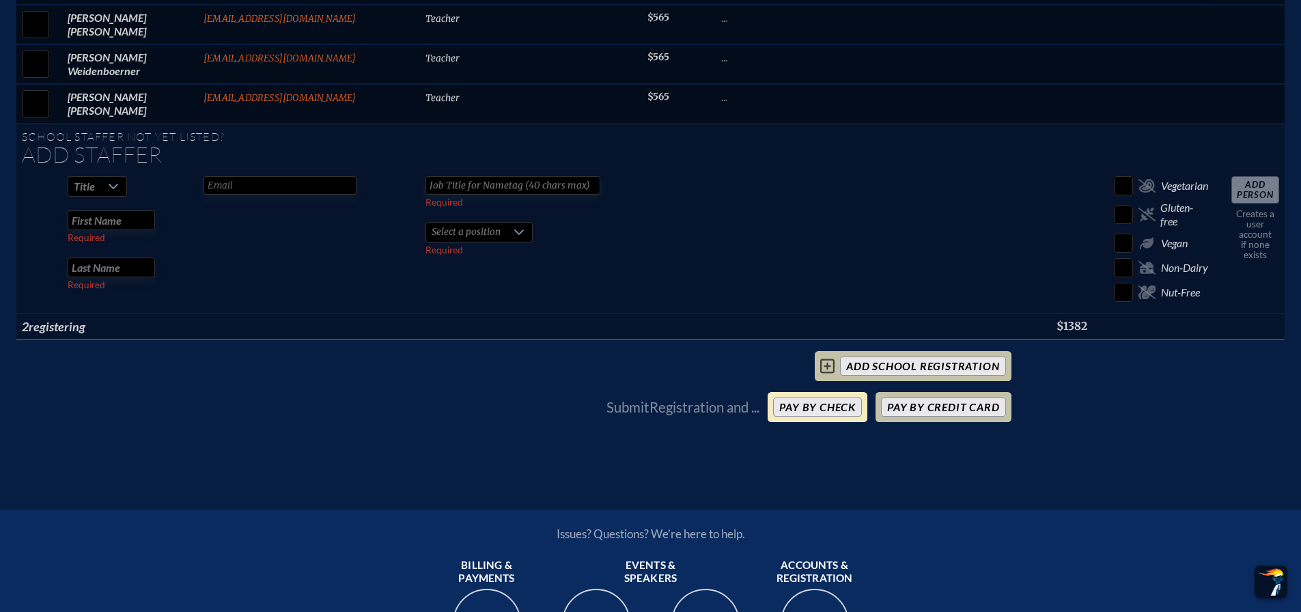
click at [853, 397] on button "Pay by Check" at bounding box center [817, 406] width 89 height 19
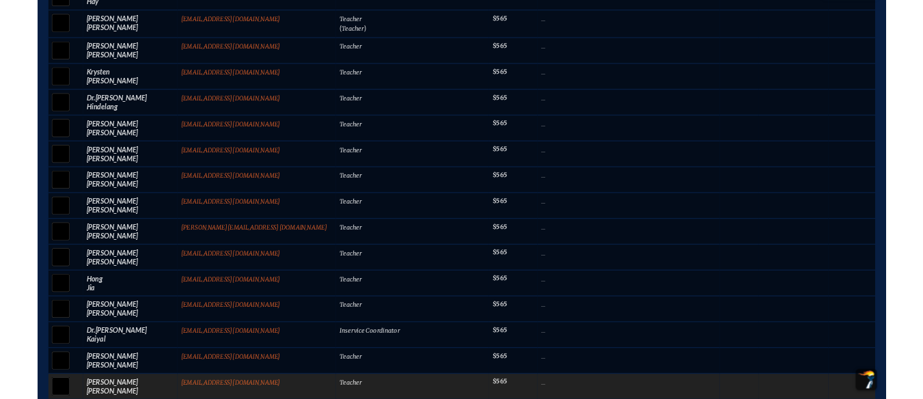
scroll to position [3803, 0]
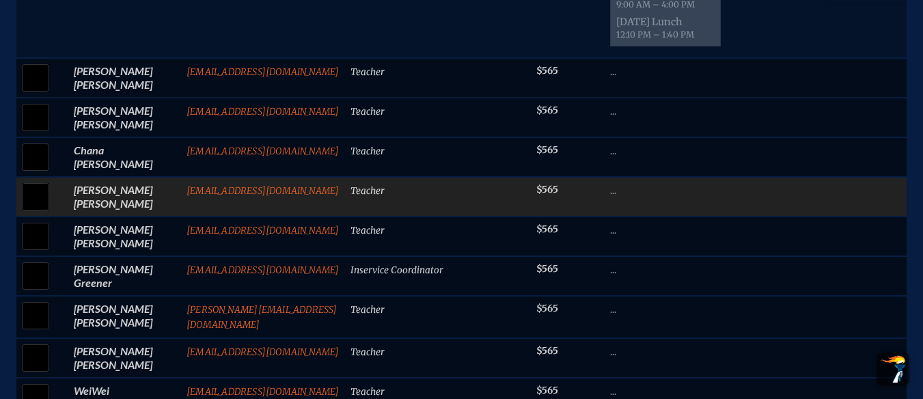
click at [359, 216] on td "Teacher" at bounding box center [438, 197] width 186 height 40
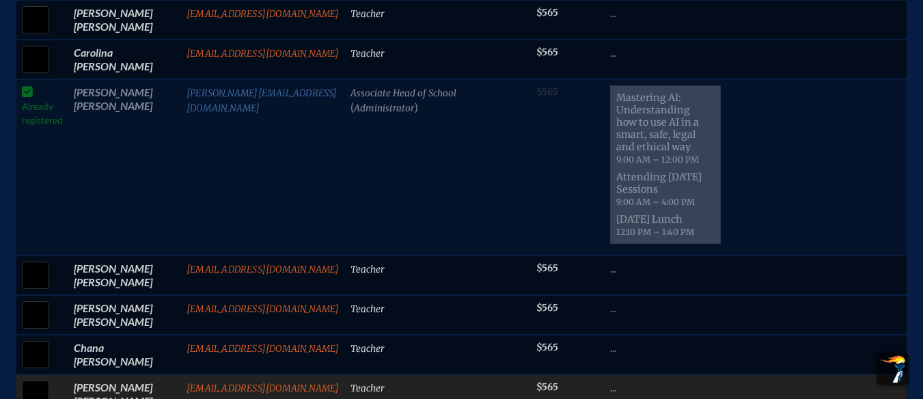
scroll to position [3202, 0]
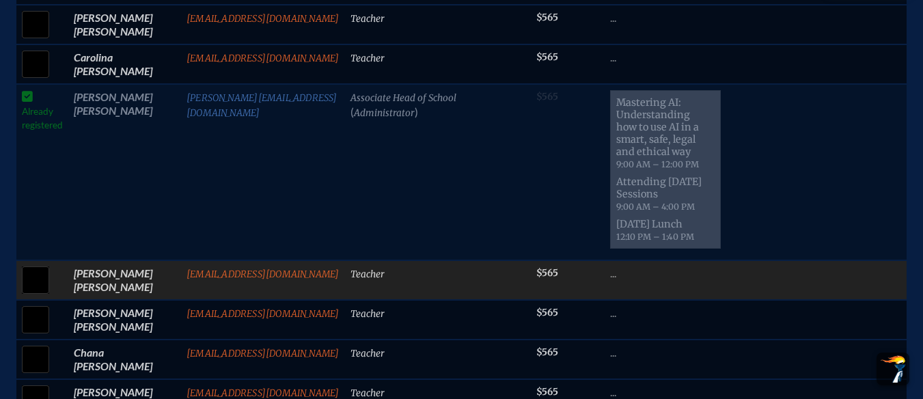
click at [33, 284] on input "checkbox" at bounding box center [35, 280] width 34 height 34
checkbox input "true"
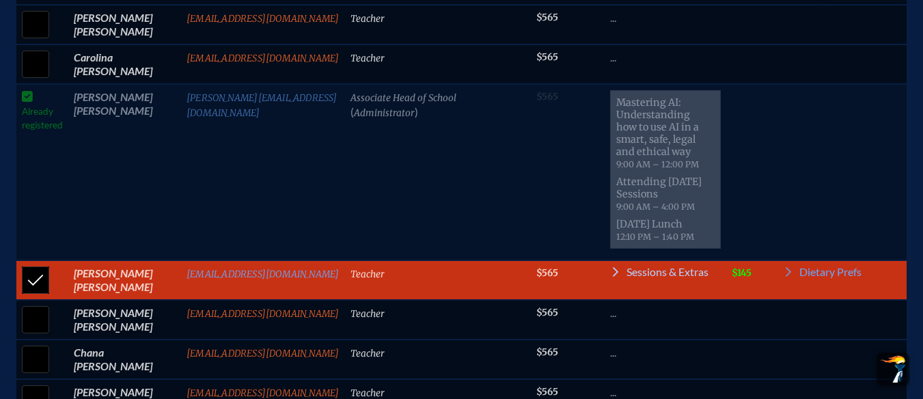
click at [626, 277] on span "Sessions & Extras" at bounding box center [667, 271] width 82 height 11
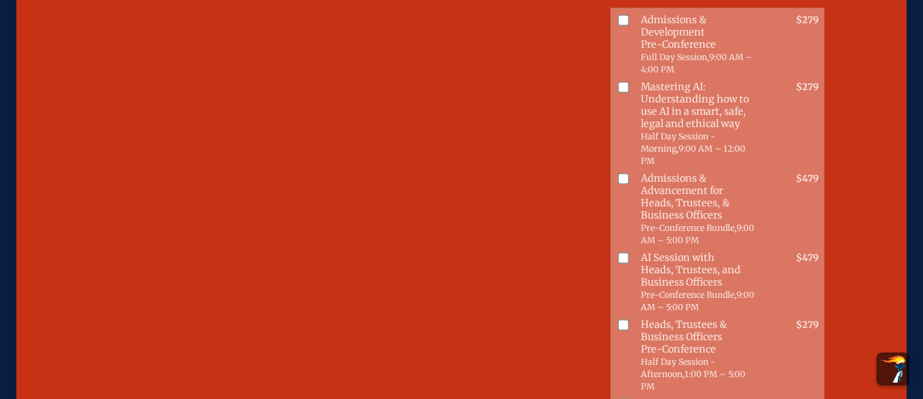
scroll to position [3523, 0]
